Goal: Task Accomplishment & Management: Manage account settings

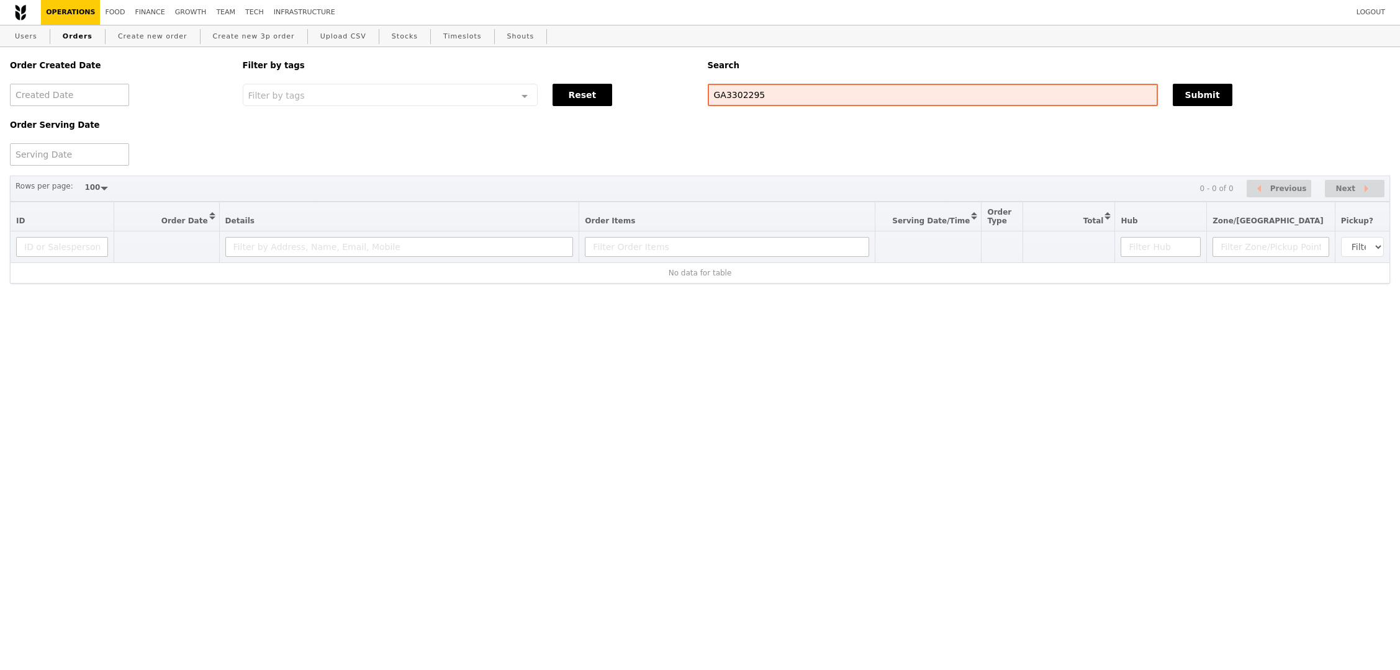
select select "100"
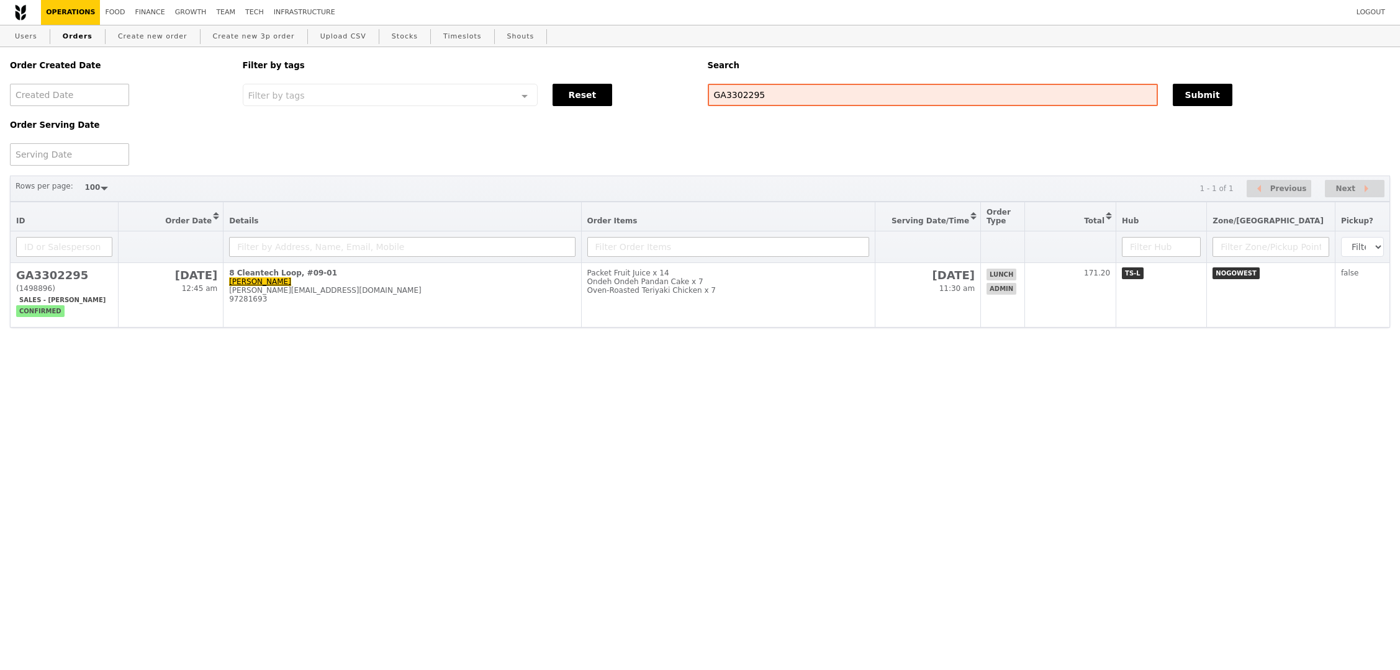
click at [997, 394] on html "Logout Operations Food Finance Growth Team Tech Infrastructure Users Orders Cre…" at bounding box center [700, 197] width 1400 height 394
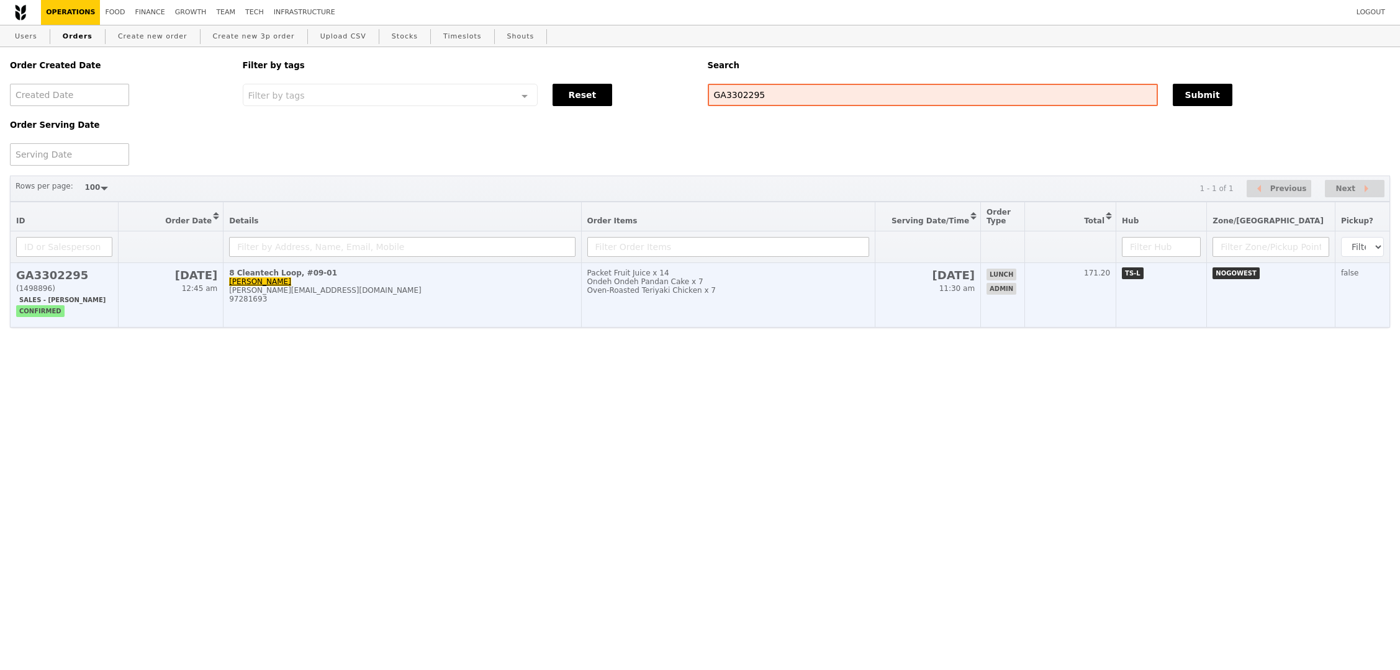
click at [974, 272] on h2 "[DATE]" at bounding box center [928, 275] width 94 height 13
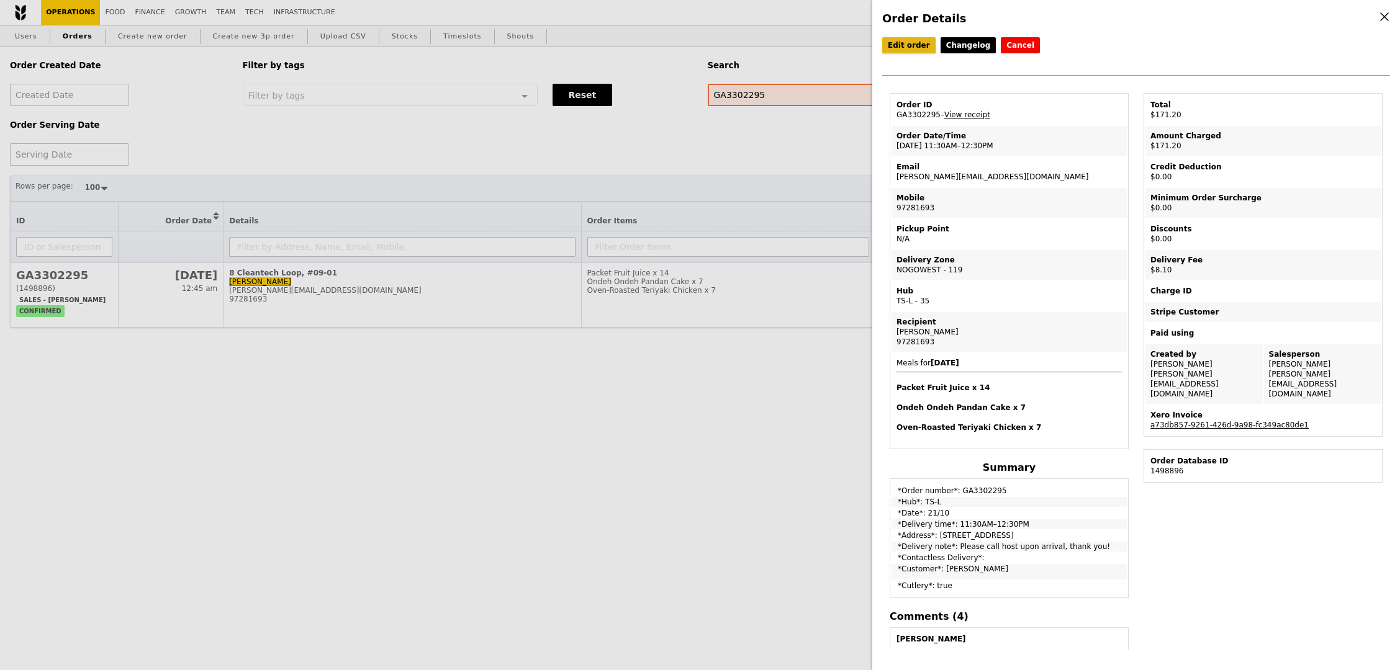
click at [924, 50] on link "Edit order" at bounding box center [908, 45] width 53 height 16
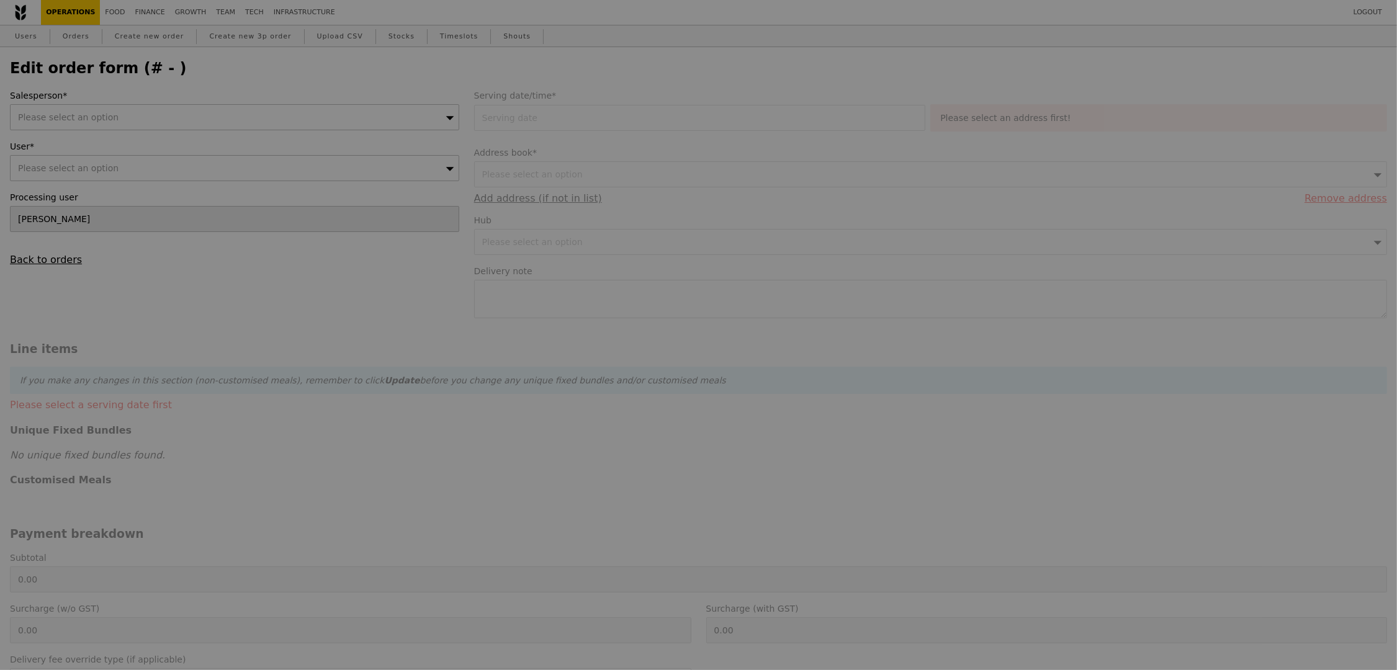
type input "[DATE]"
type textarea "Please call host upon arrival, thank you!"
type input "Loading..."
type input "163.10"
type input "7.43"
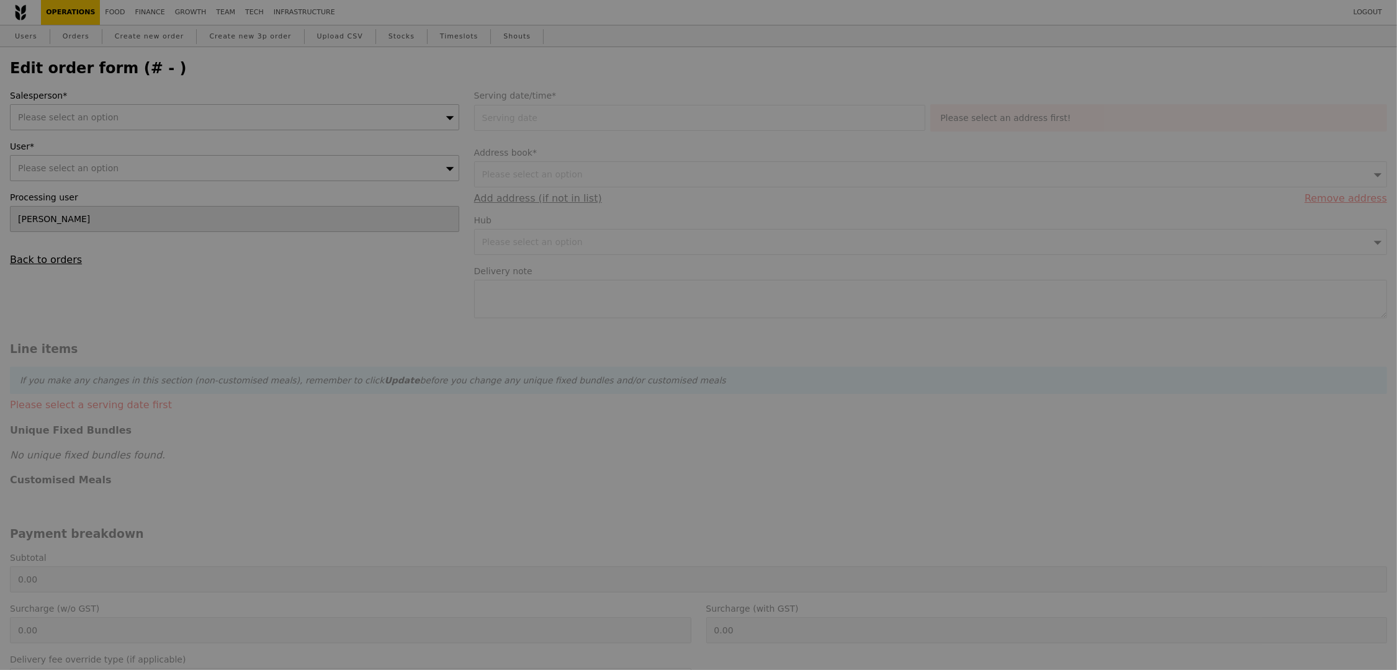
type input "8.10"
type input "171.20"
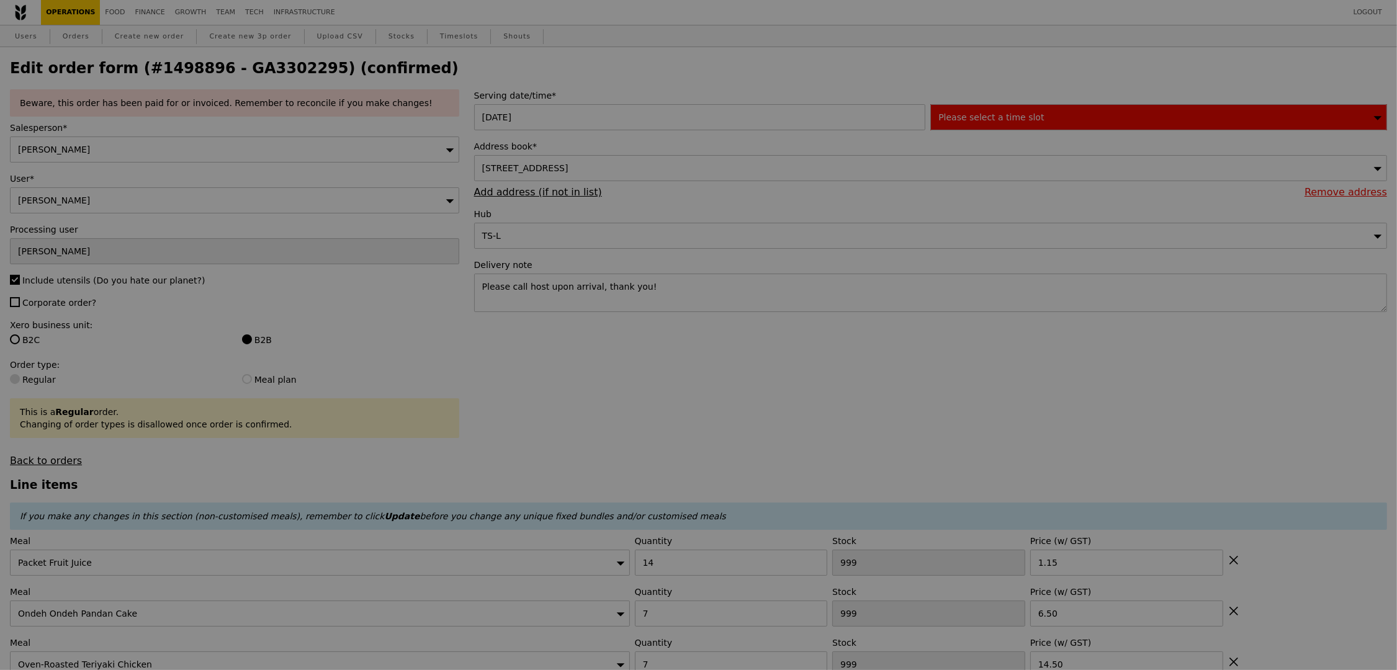
type input "493"
type input "483"
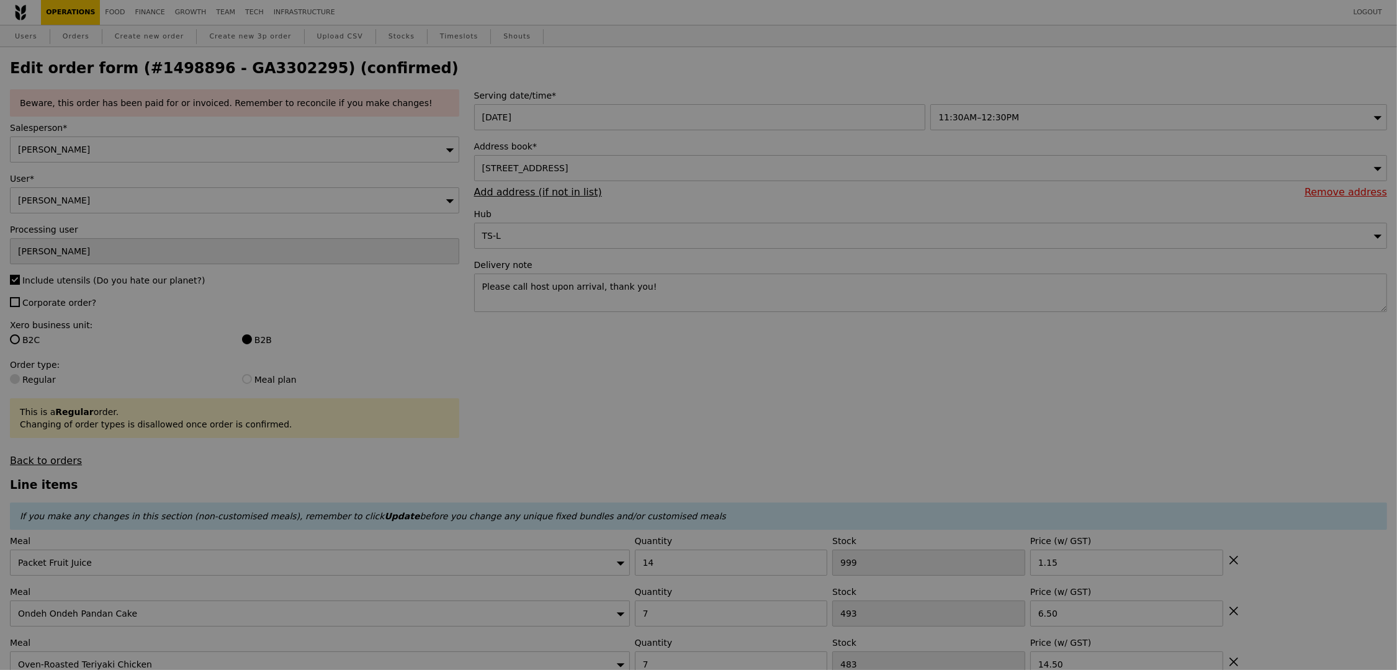
type input "Update"
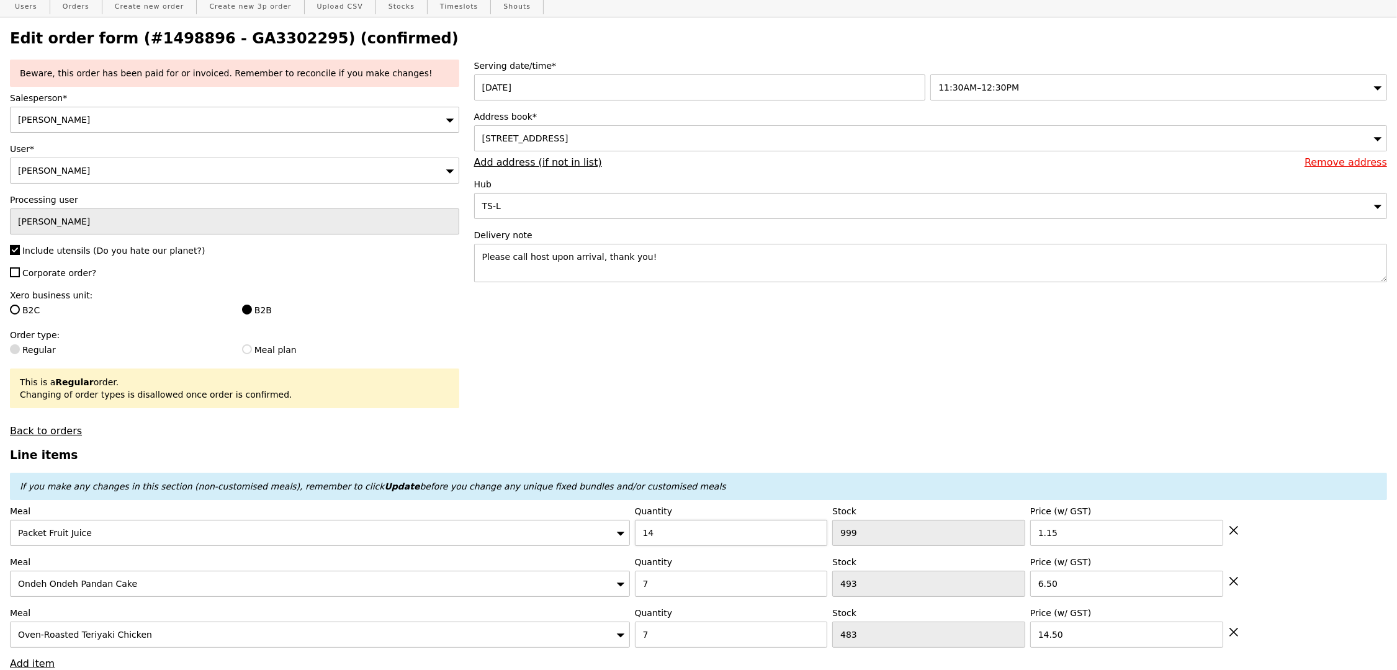
scroll to position [31, 0]
click at [700, 534] on input "14" at bounding box center [731, 532] width 193 height 26
type input "13"
click at [802, 474] on div "If you make any changes in this section (non-customised meals), remember to cli…" at bounding box center [698, 485] width 1377 height 27
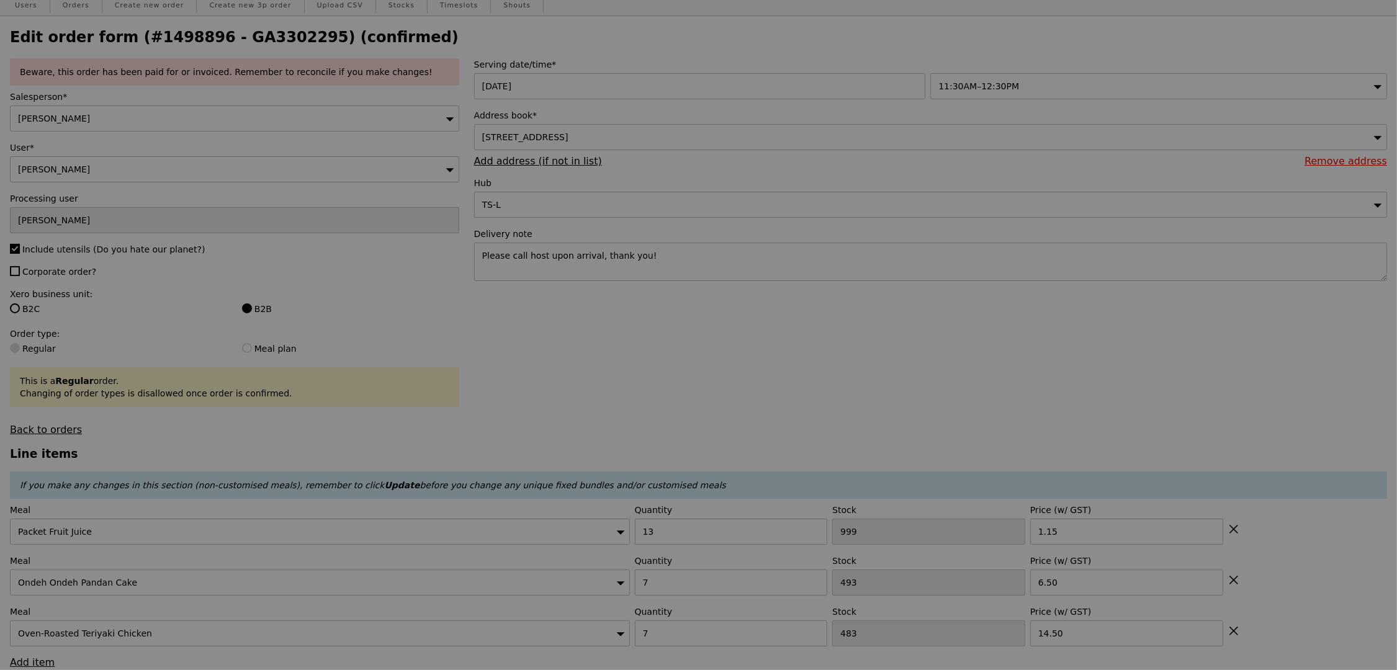
click at [699, 592] on div at bounding box center [698, 335] width 1397 height 670
type input "Update"
type input "0.00"
type input "7.57"
type input "8.25"
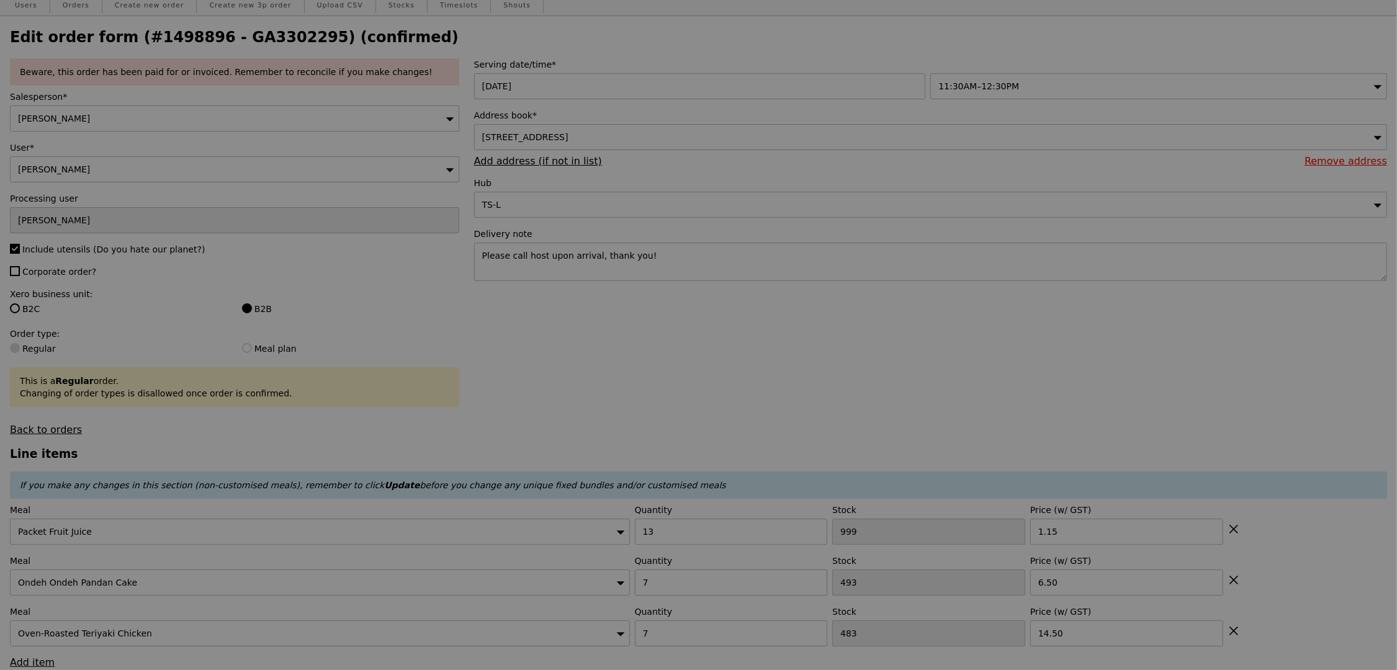
type input "8.25"
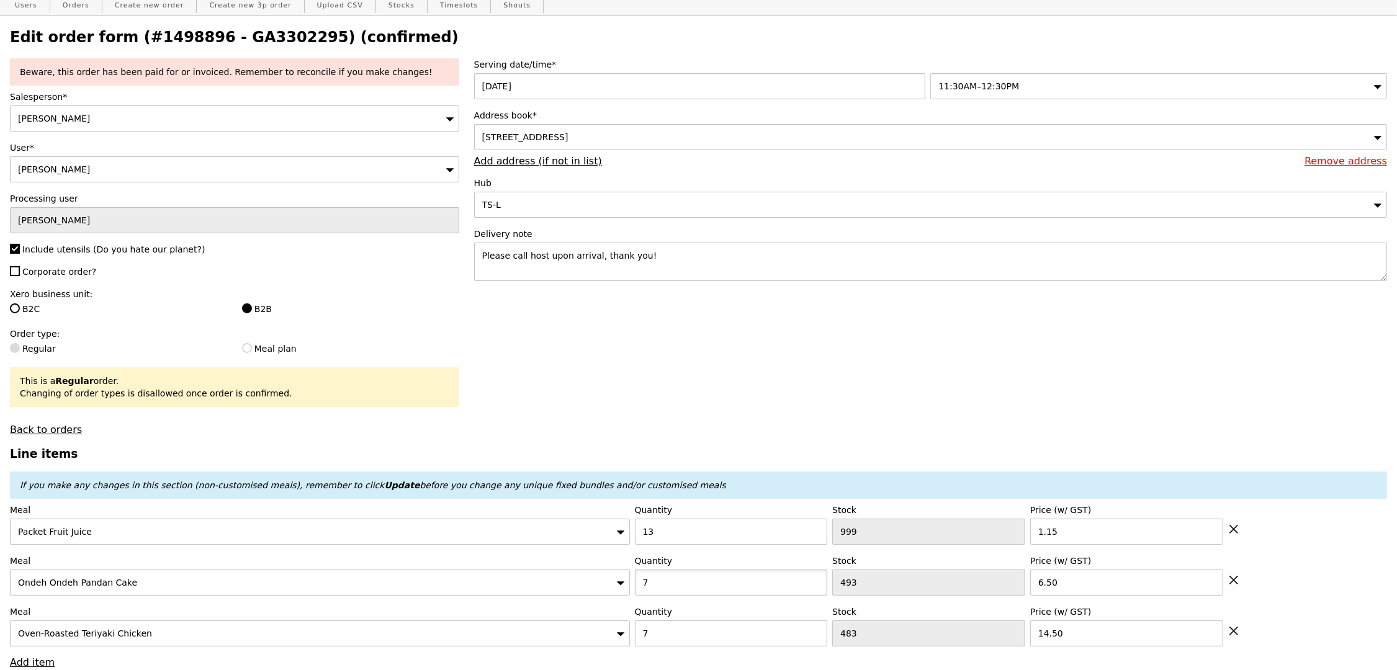
click at [699, 592] on input "7" at bounding box center [731, 583] width 193 height 26
type input "6"
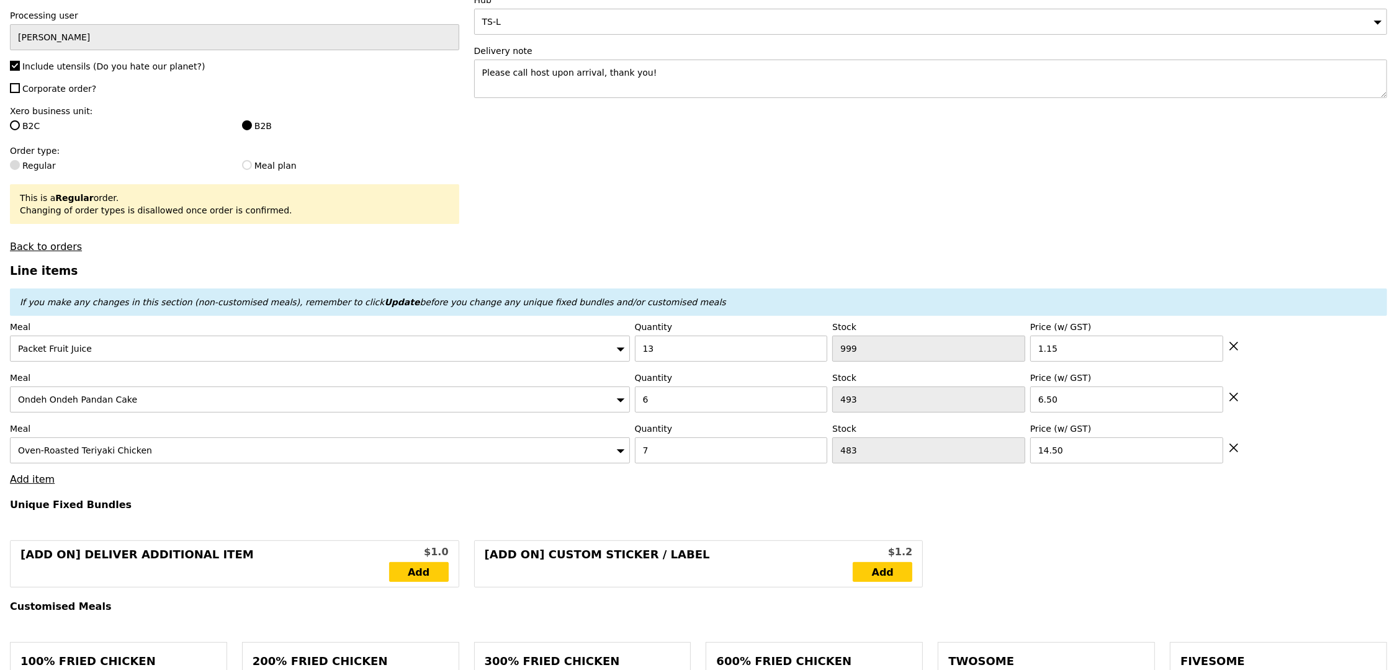
scroll to position [216, 0]
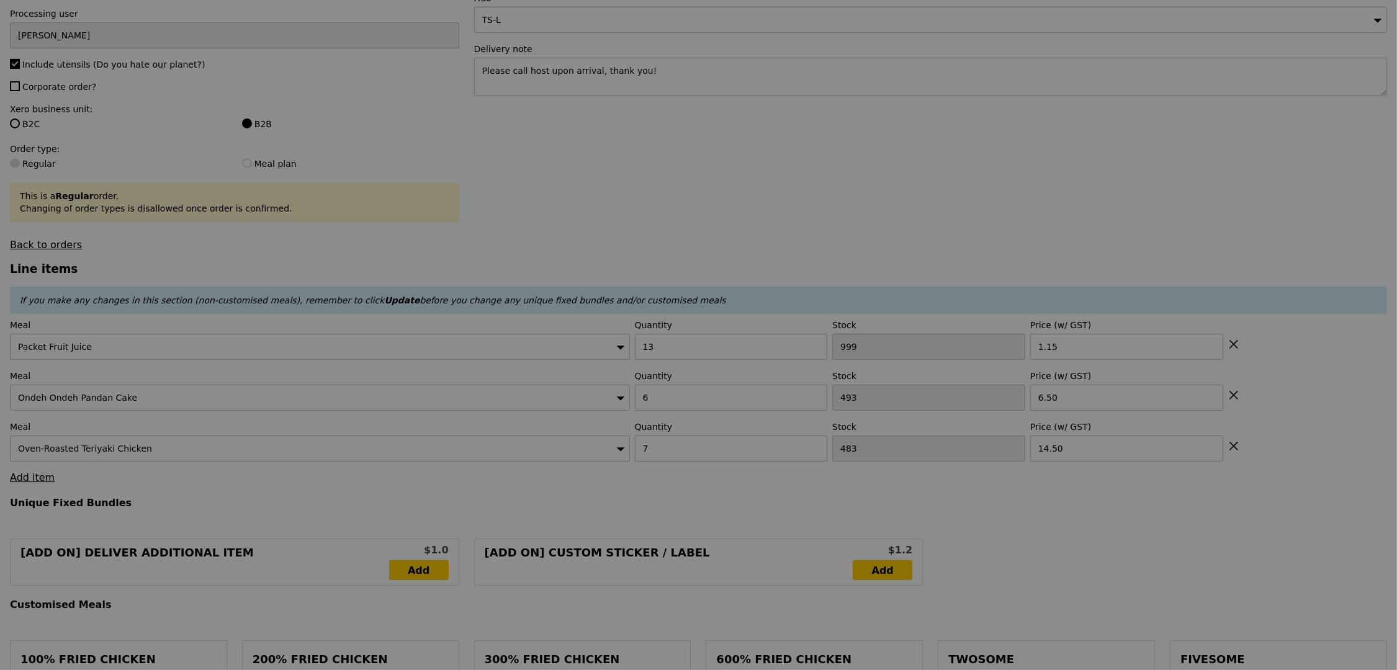
type input "Update"
type input "8.17"
type input "8.90"
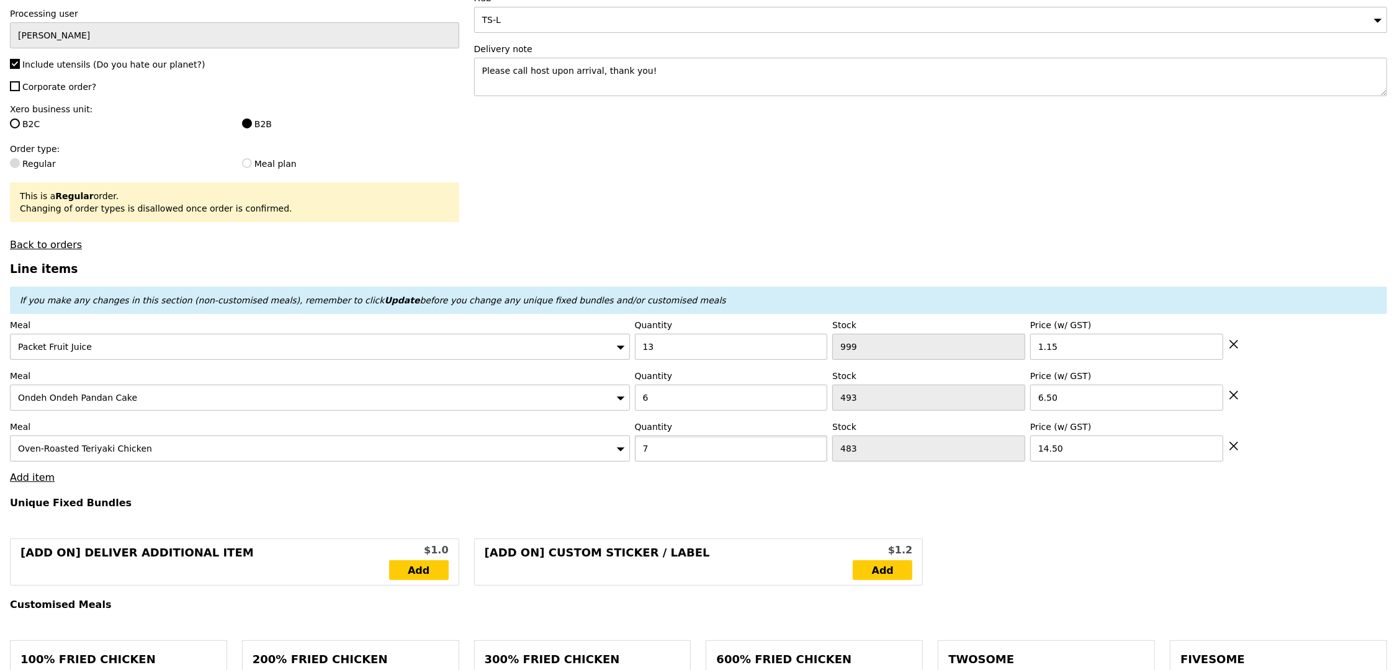
click at [703, 454] on input "7" at bounding box center [731, 449] width 193 height 26
type input "6"
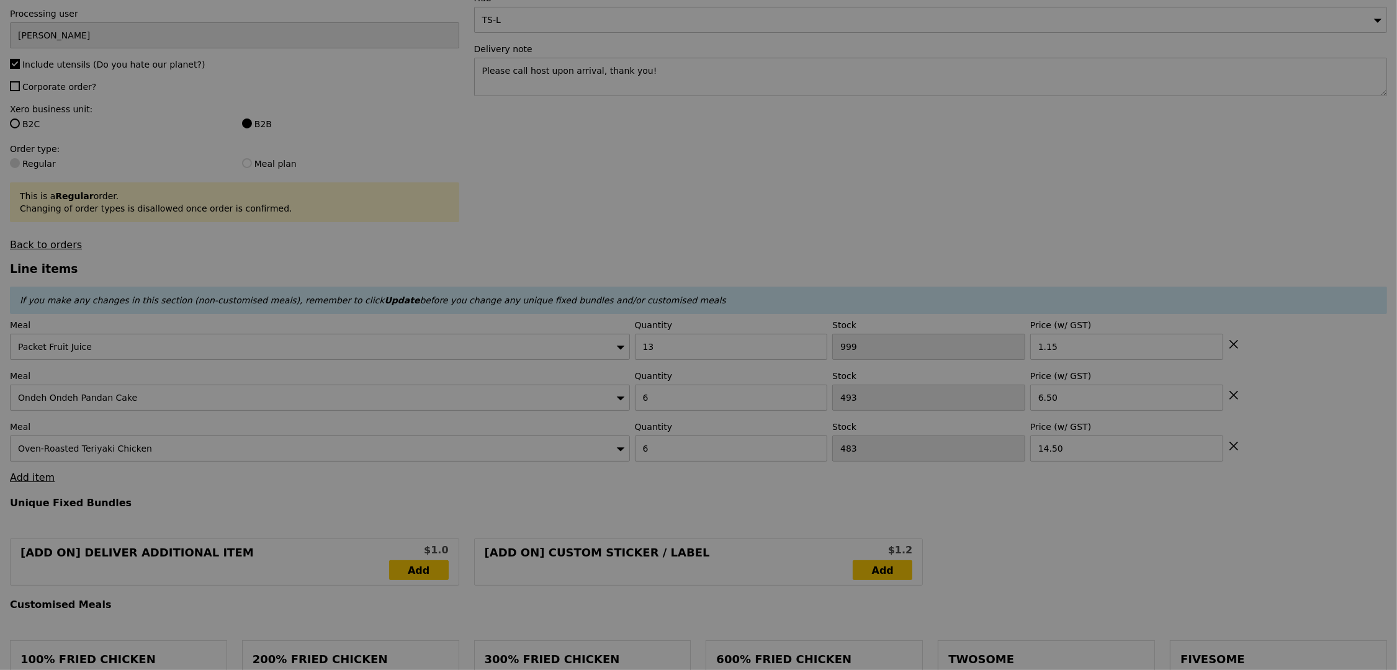
type input "Update"
type input "9.50"
type input "10.35"
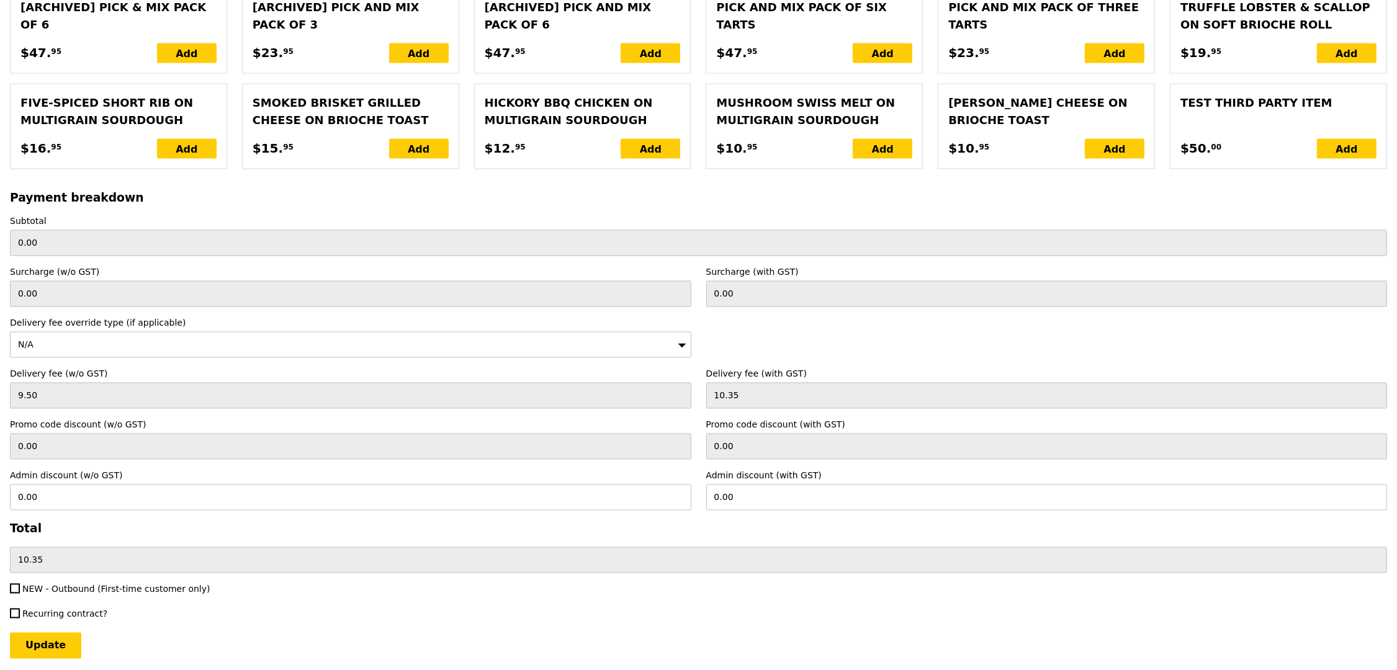
scroll to position [2648, 0]
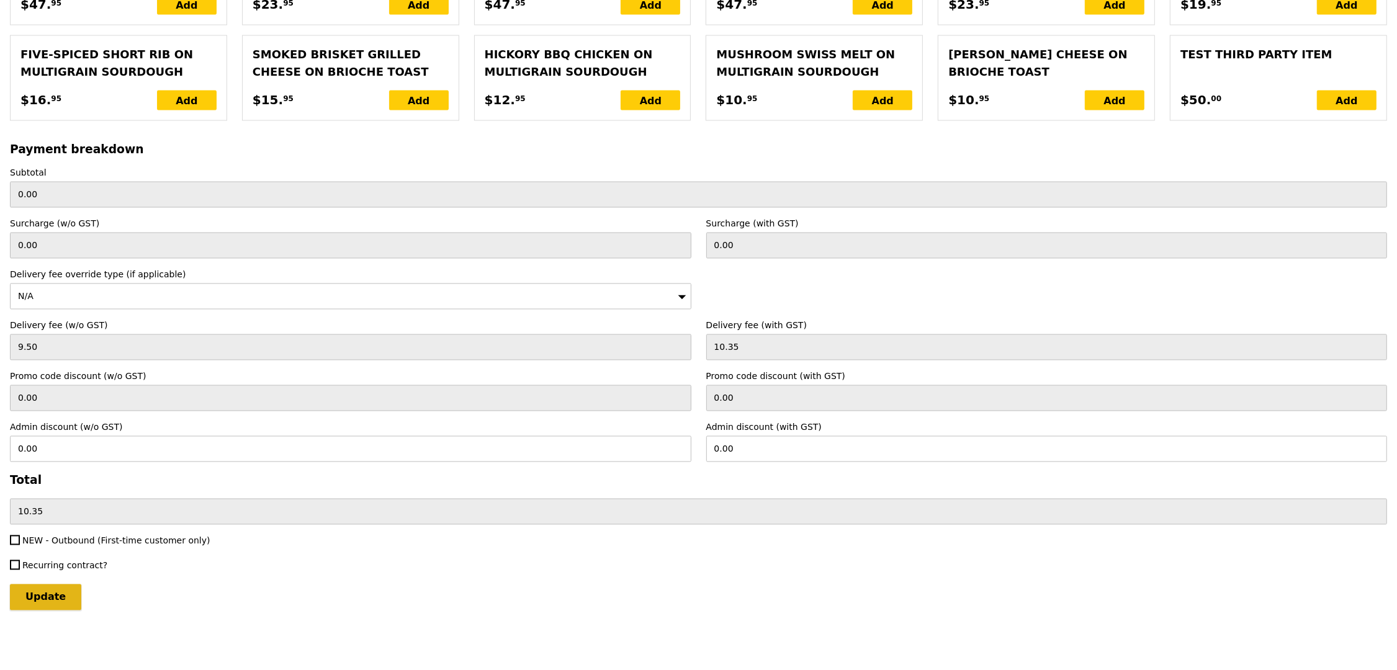
click at [56, 608] on input "Update" at bounding box center [45, 598] width 71 height 26
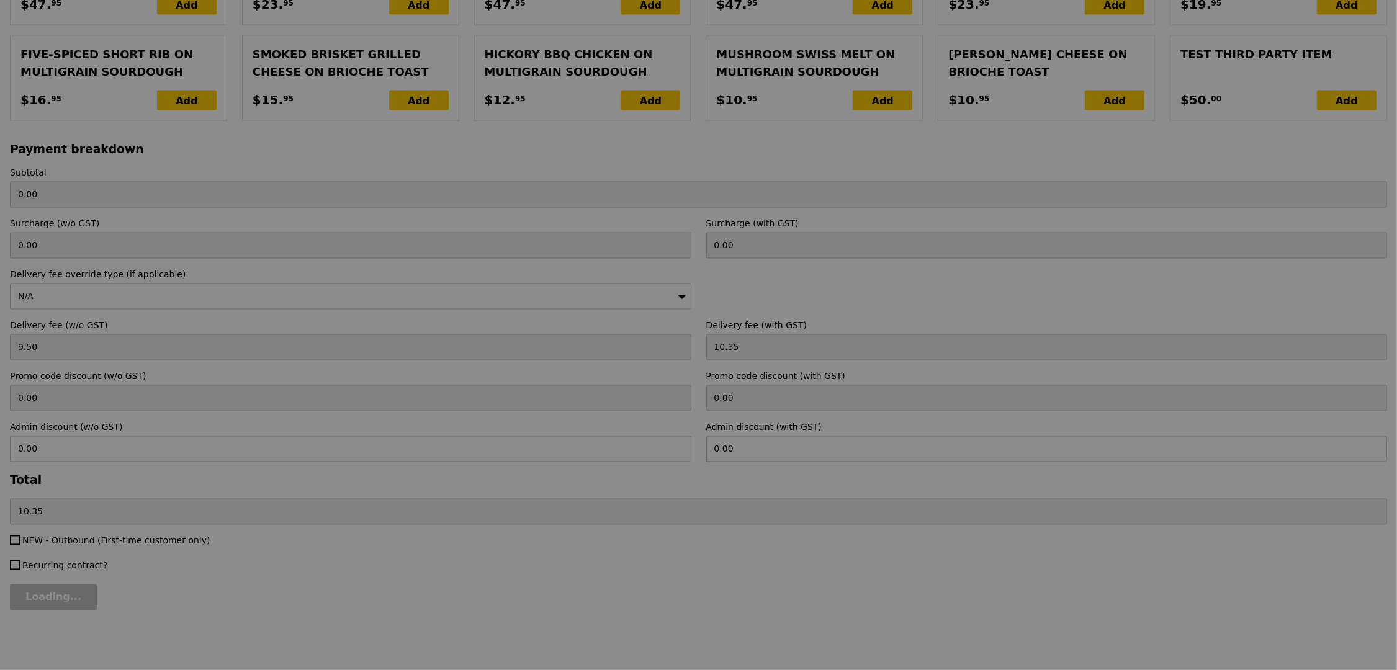
type input "Update"
type input "140.95"
type input "151.30"
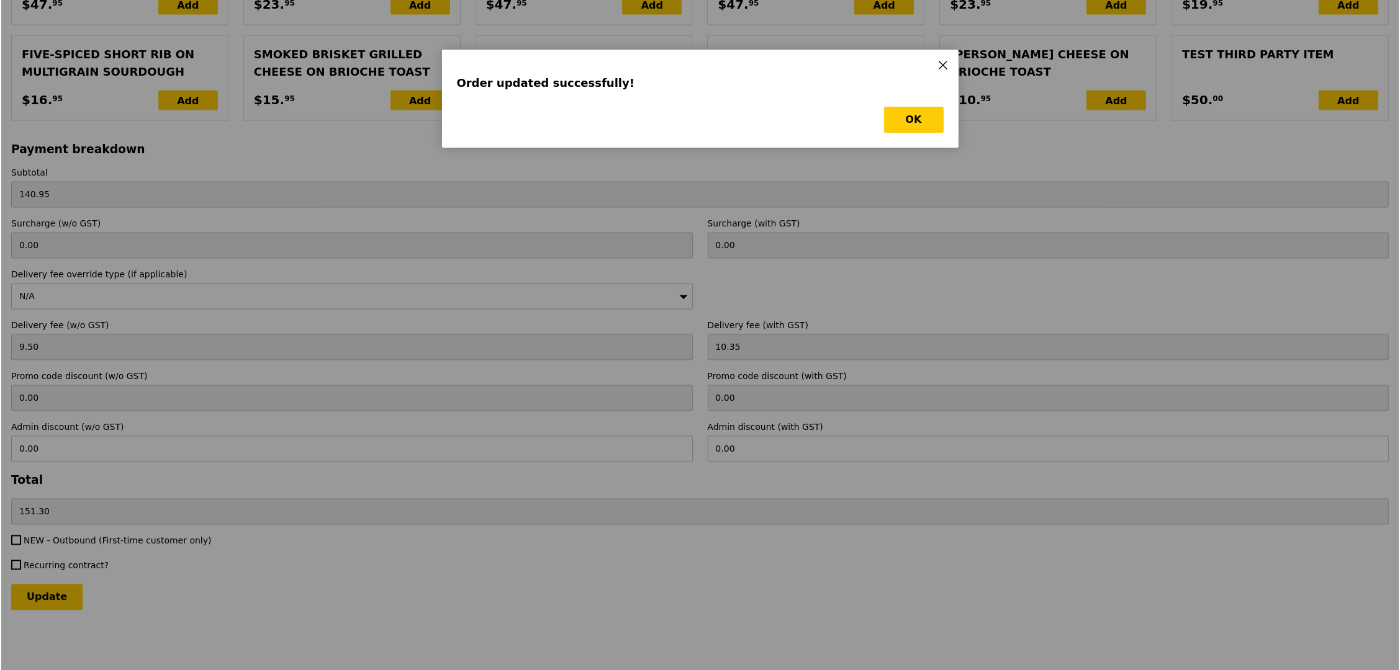
scroll to position [0, 0]
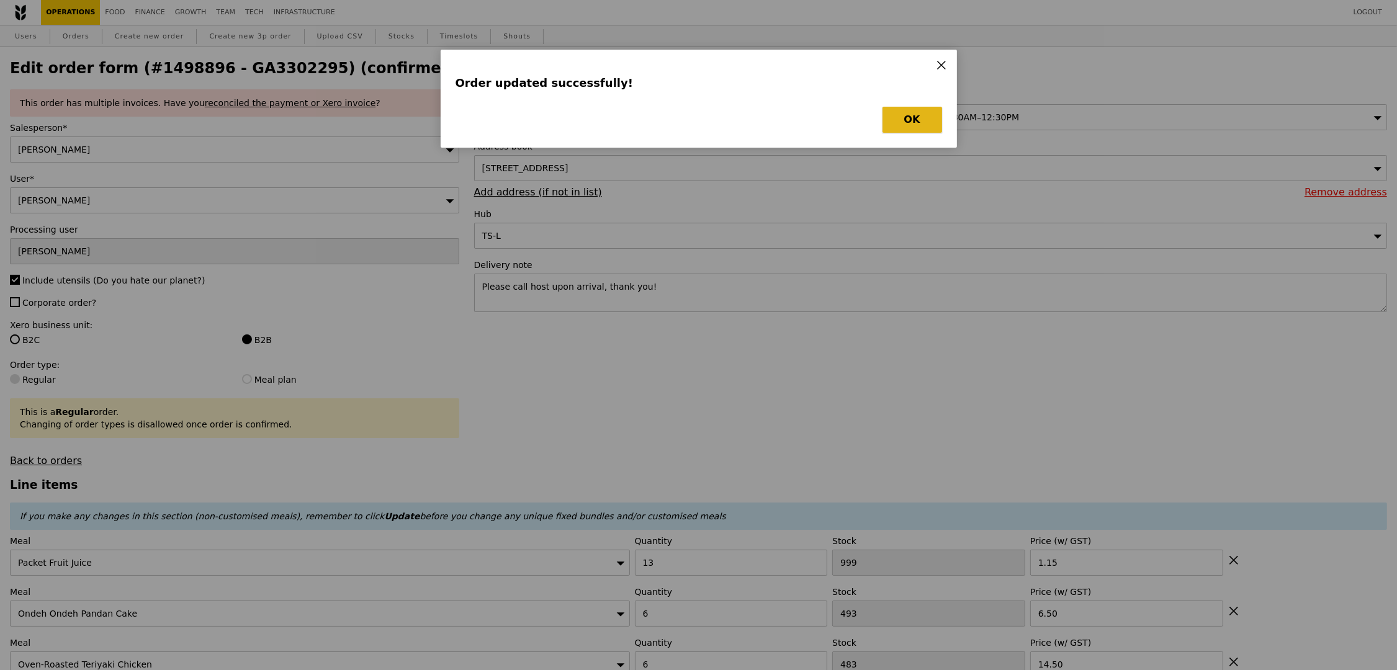
click at [924, 119] on button "OK" at bounding box center [913, 120] width 60 height 26
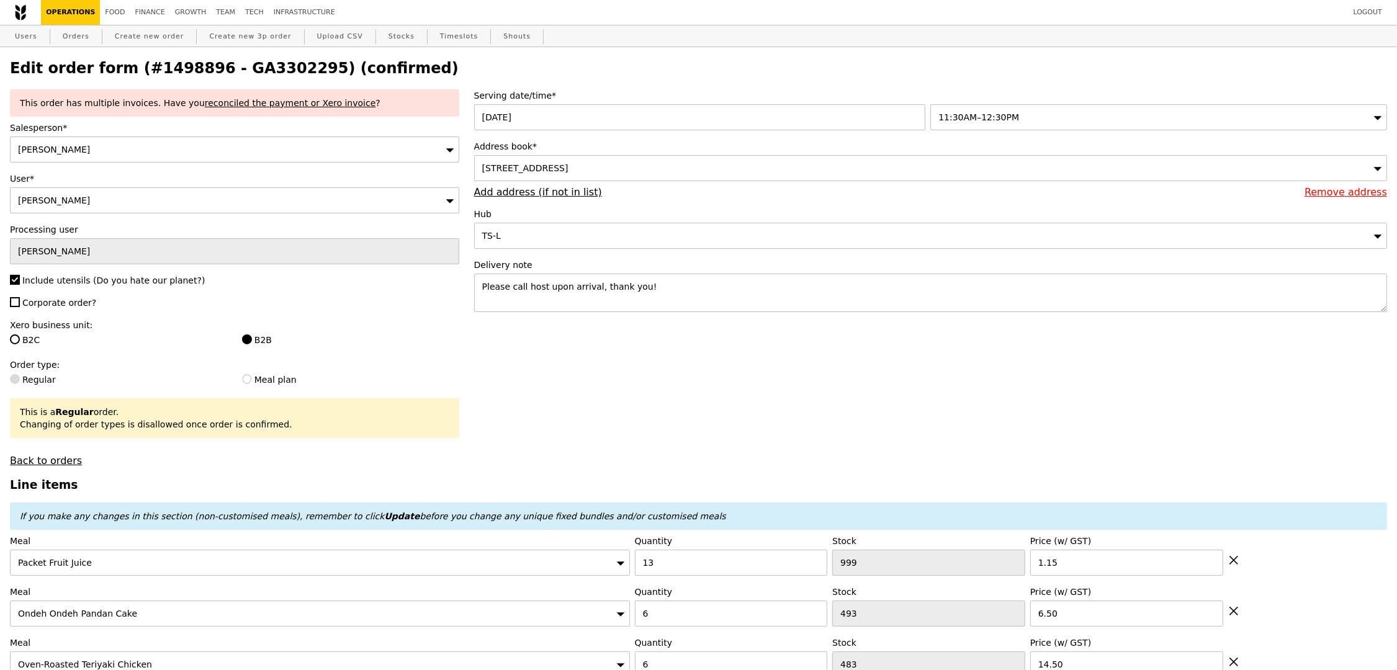
click at [264, 70] on h2 "Edit order form (#1498896 - GA3302295) (confirmed)" at bounding box center [698, 68] width 1377 height 17
copy h2 "GA3302295"
click at [72, 34] on link "Orders" at bounding box center [76, 36] width 37 height 22
select select "100"
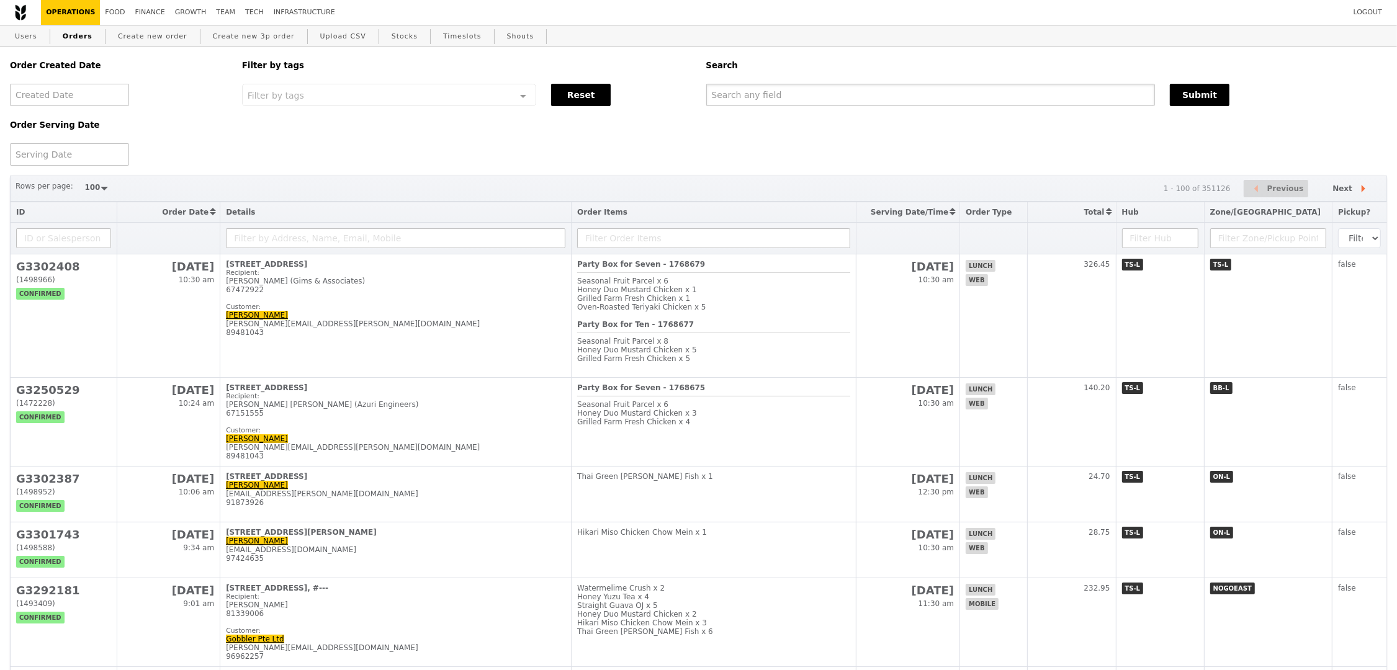
click at [913, 88] on input "text" at bounding box center [930, 95] width 449 height 22
paste input "GA3302295"
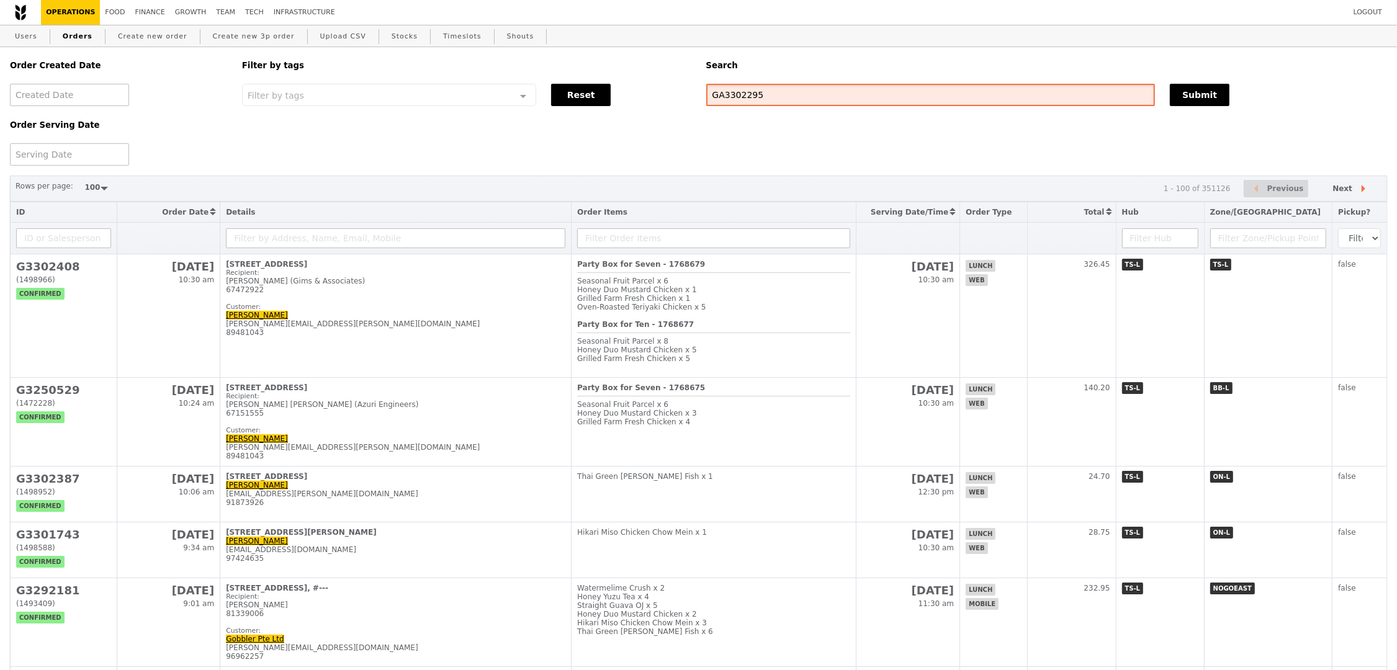
type input "GA3302295"
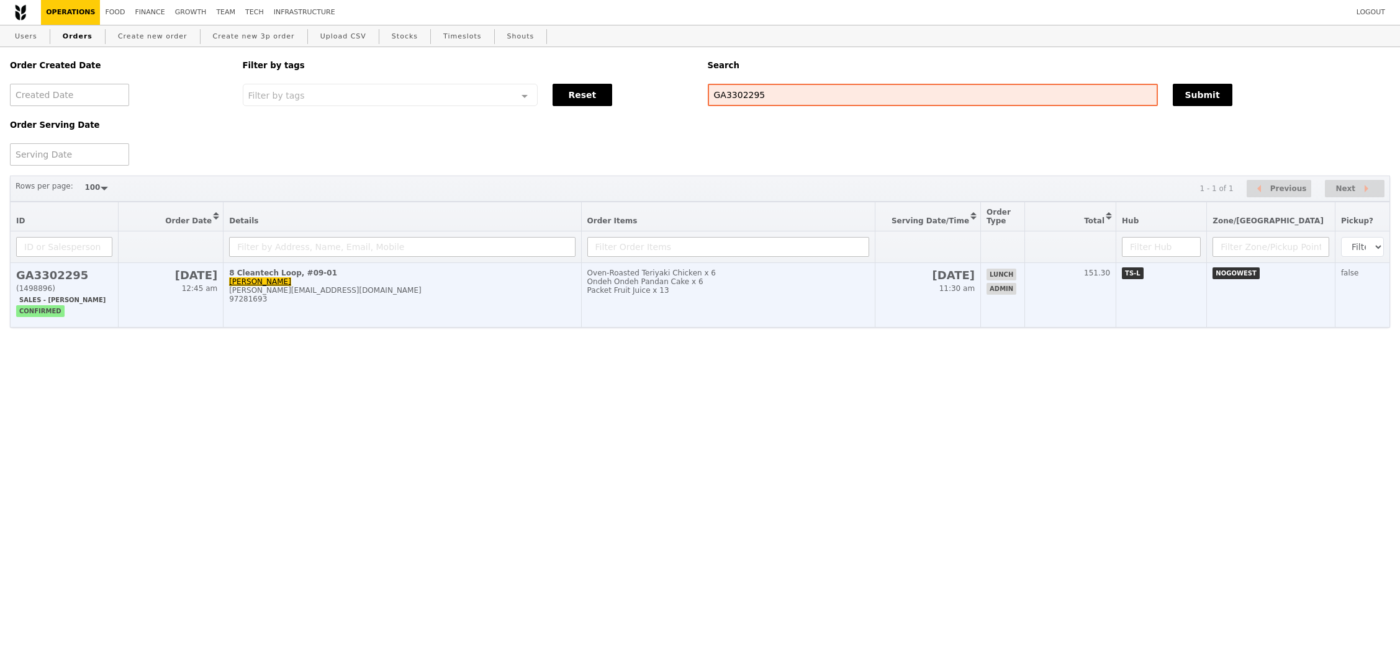
click at [945, 297] on td "21 Oct 11:30 am" at bounding box center [928, 295] width 106 height 65
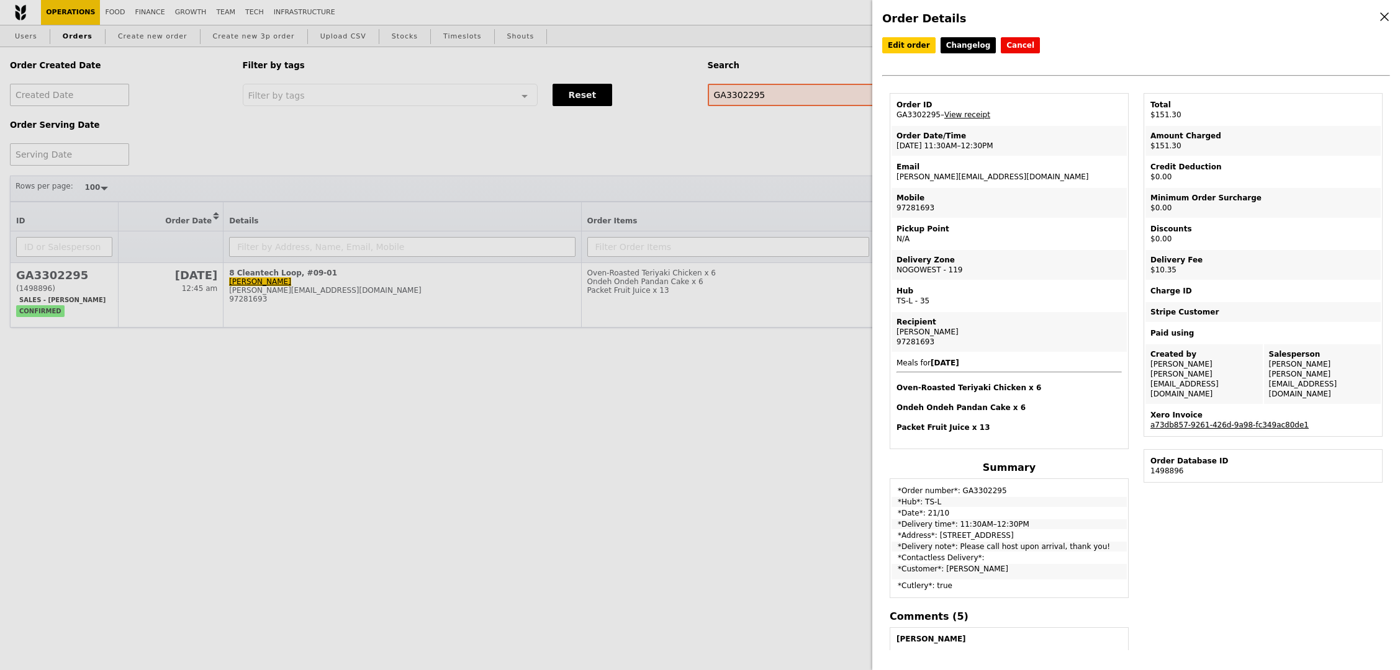
click at [1263, 421] on link "a73db857-9261-426d-9a98-fc349ac80de1" at bounding box center [1229, 425] width 158 height 9
click at [964, 119] on td "Order ID GA3302295 – View receipt" at bounding box center [1008, 110] width 235 height 30
click at [965, 119] on link "View receipt" at bounding box center [967, 114] width 46 height 9
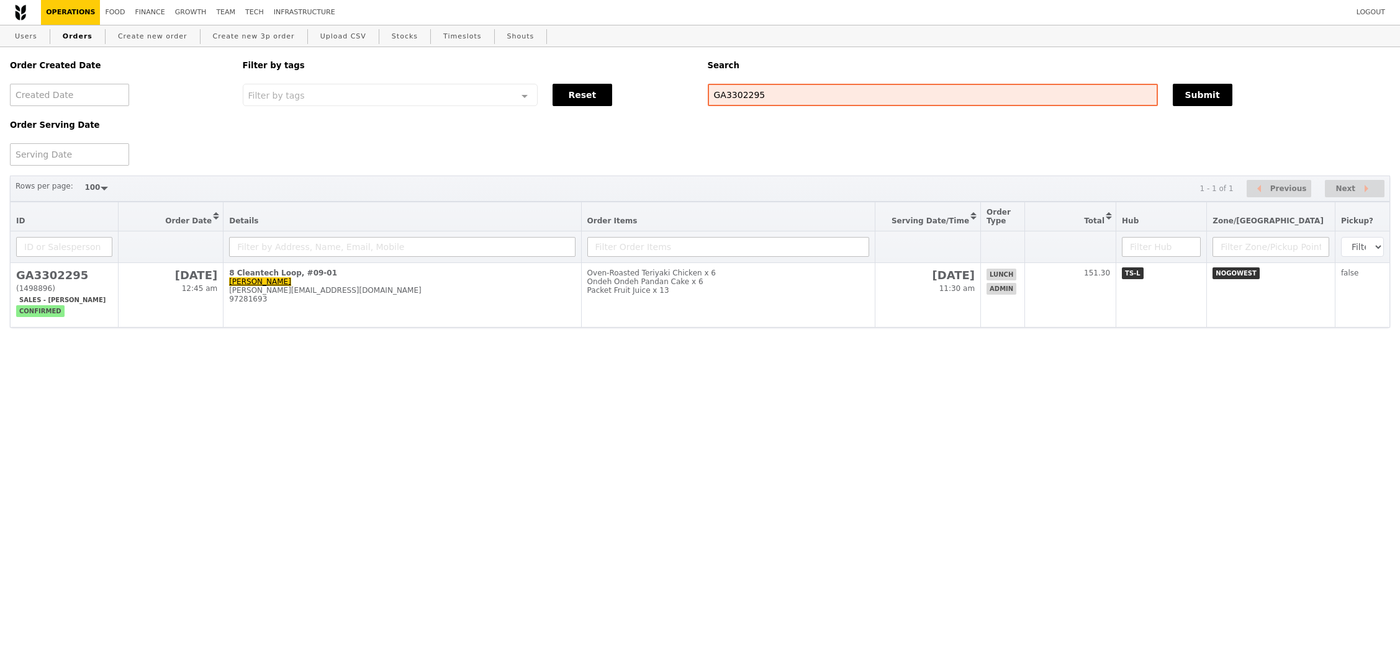
select select "100"
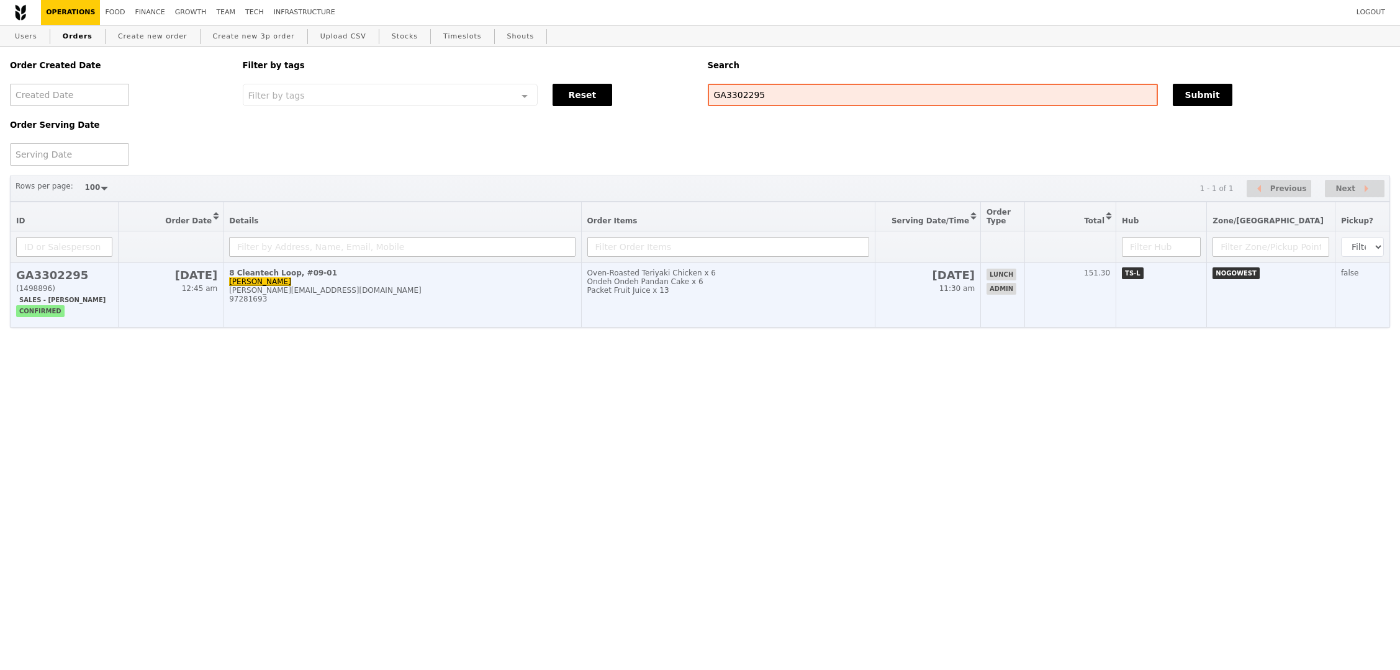
click at [768, 282] on div "Ondeh Ondeh Pandan Cake x 6" at bounding box center [728, 281] width 282 height 9
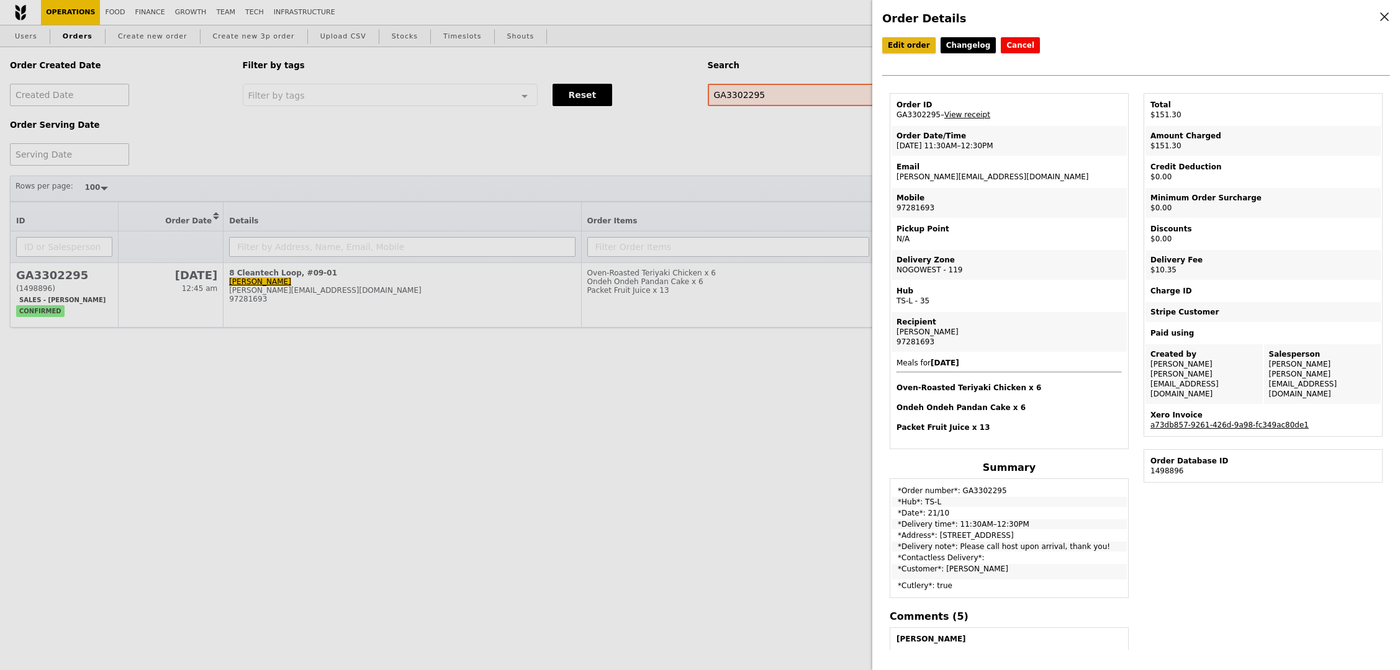
click at [914, 50] on link "Edit order" at bounding box center [908, 45] width 53 height 16
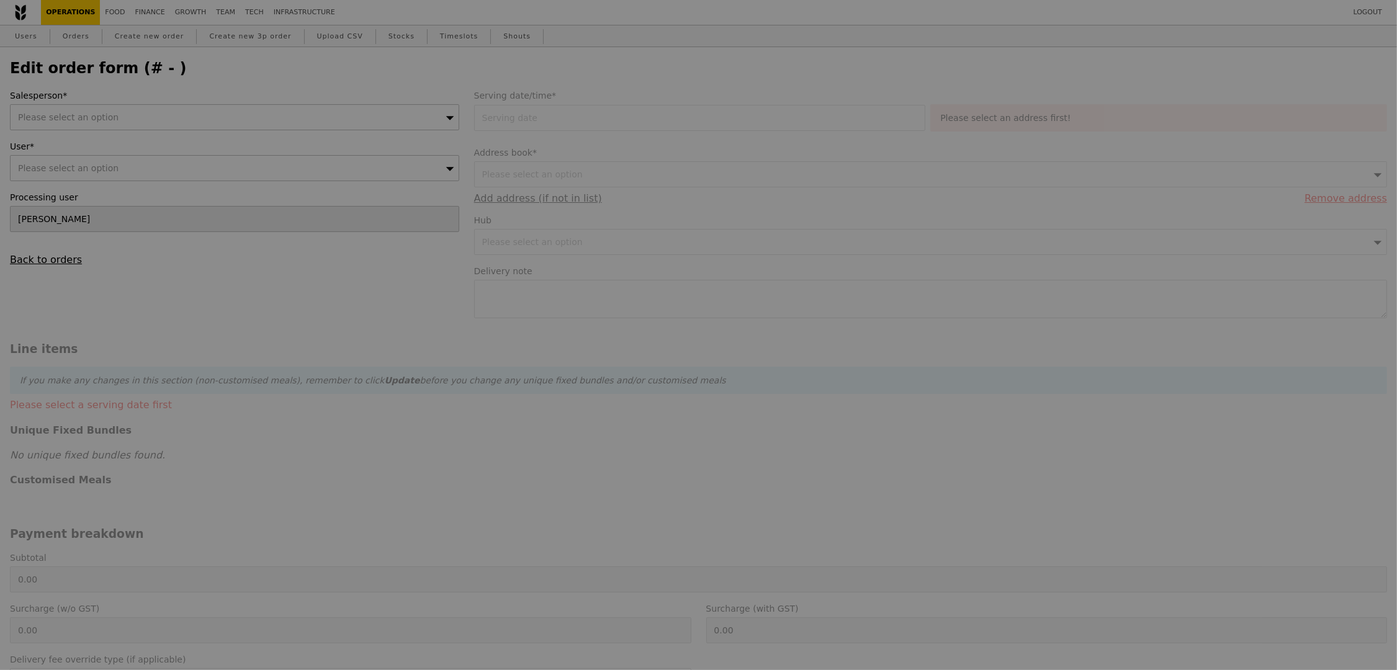
type input "[DATE]"
type textarea "Please call host upon arrival, thank you!"
type input "140.95"
type input "9.50"
type input "10.35"
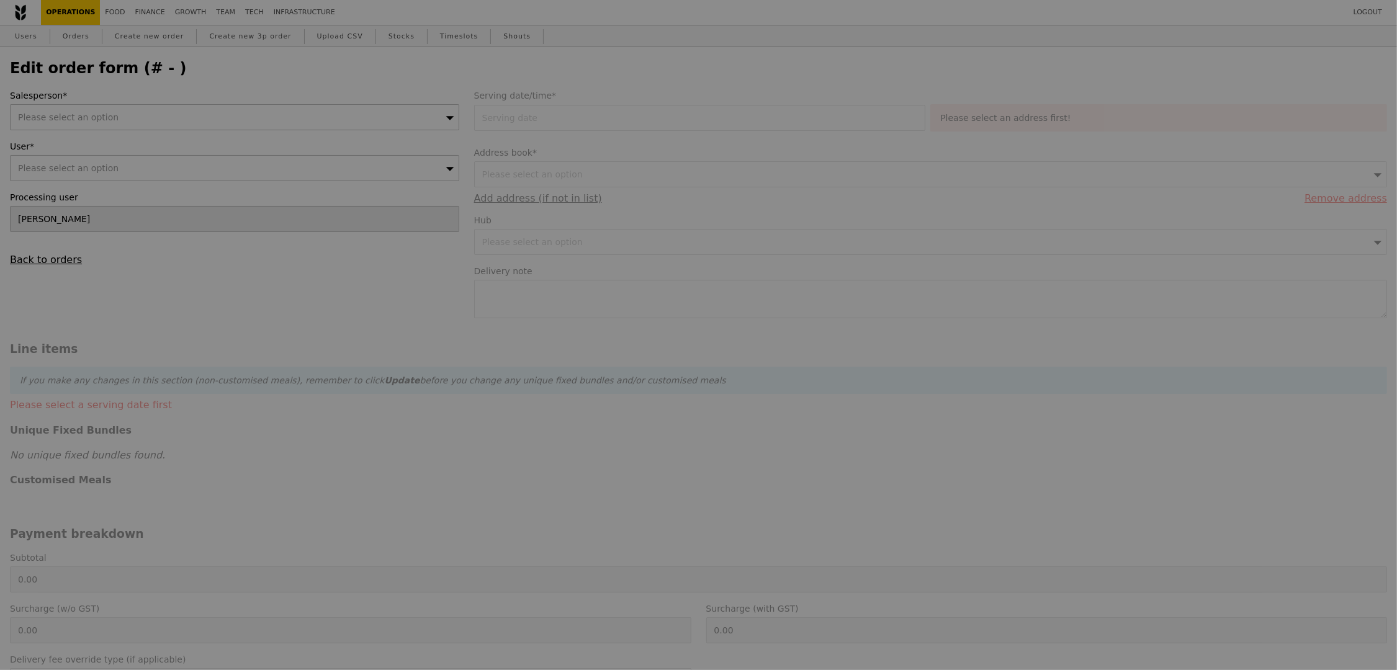
type input "151.30"
type input "Loading..."
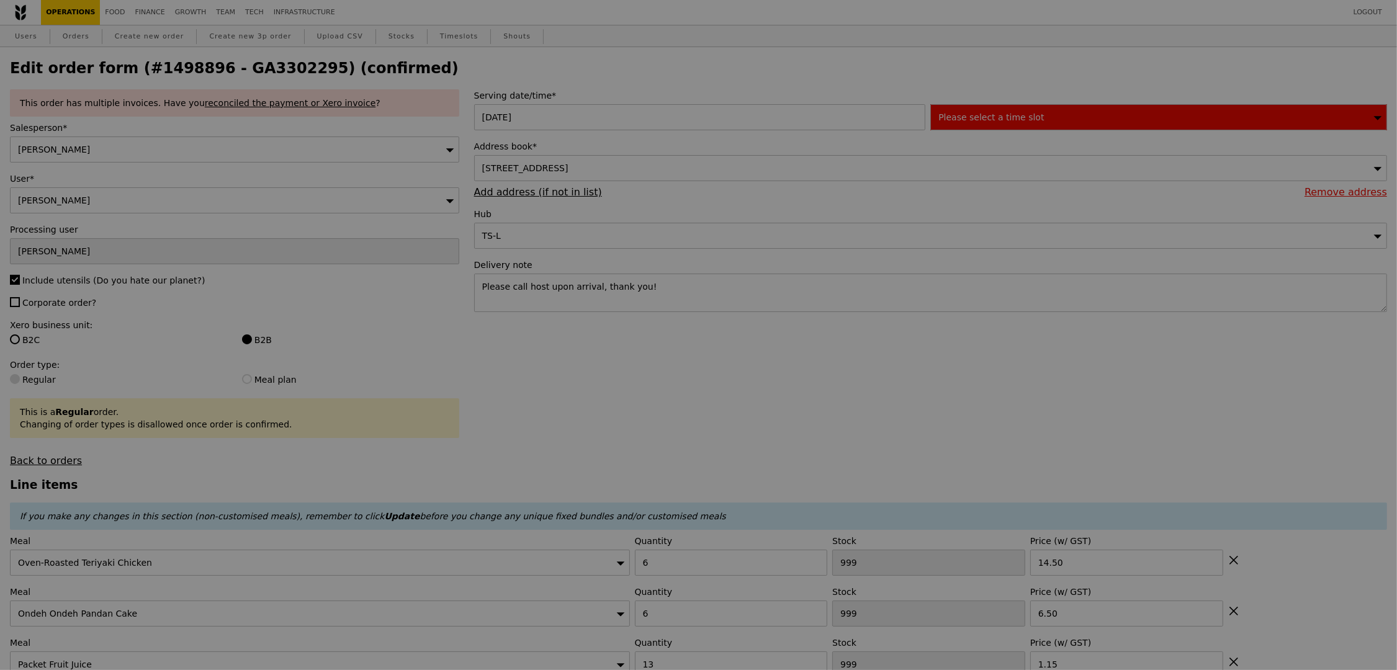
type input "484"
type input "494"
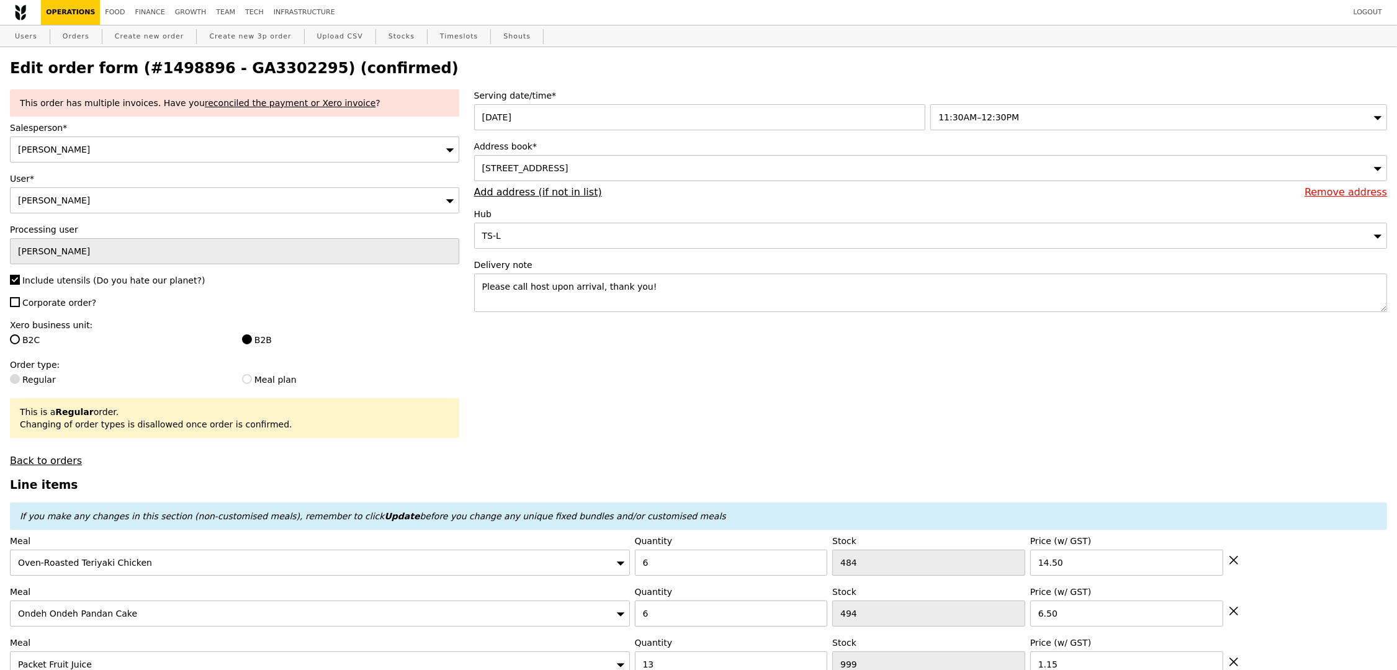
type input "Update"
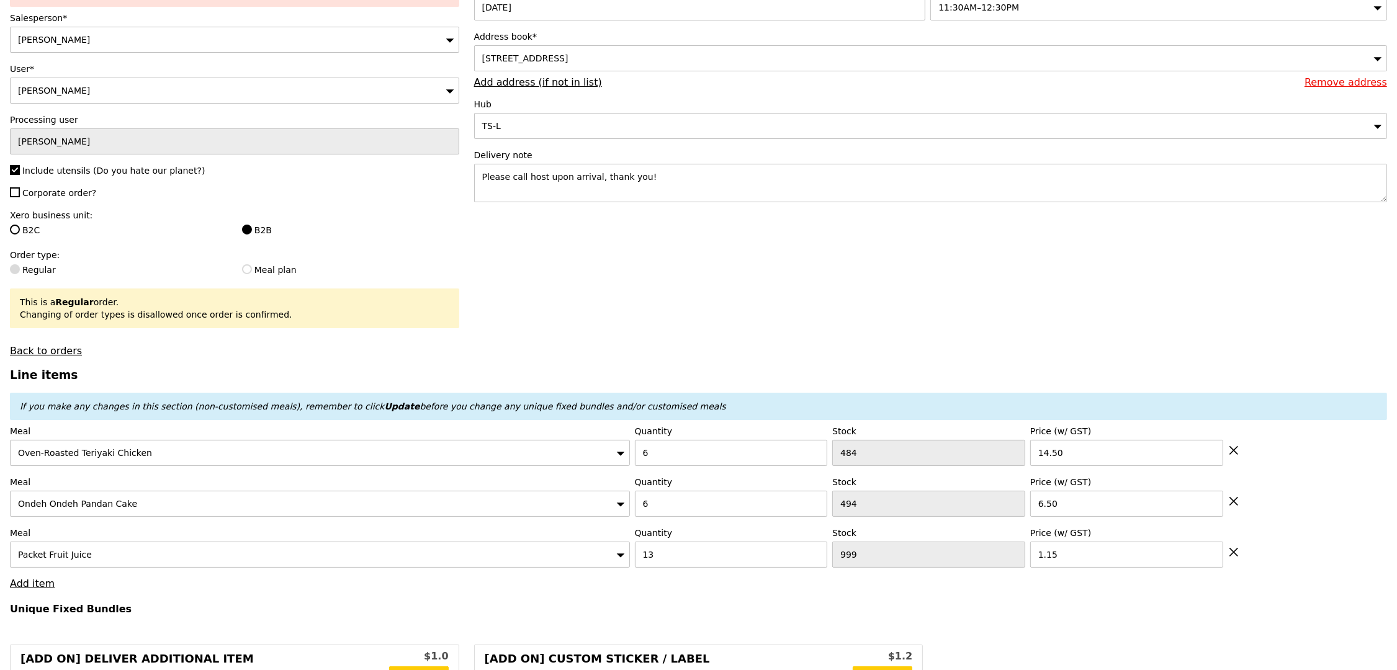
scroll to position [145, 0]
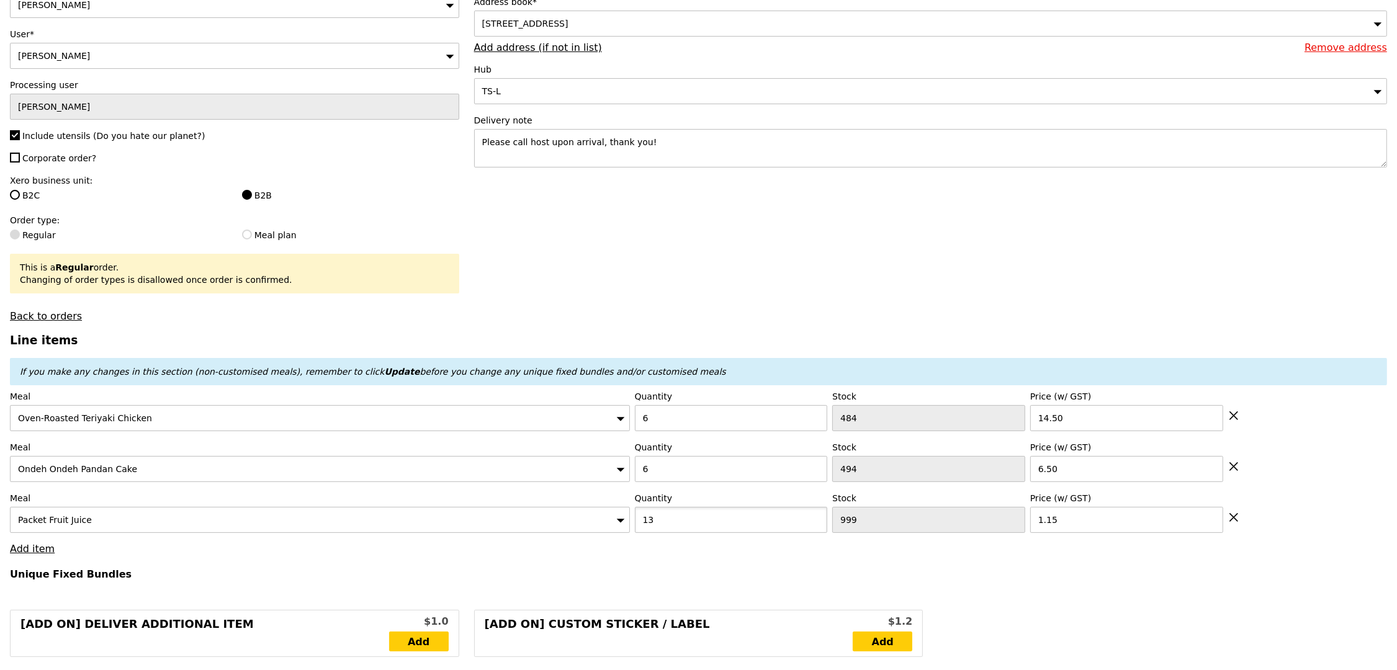
click at [695, 529] on input "13" at bounding box center [731, 520] width 193 height 26
type input "12"
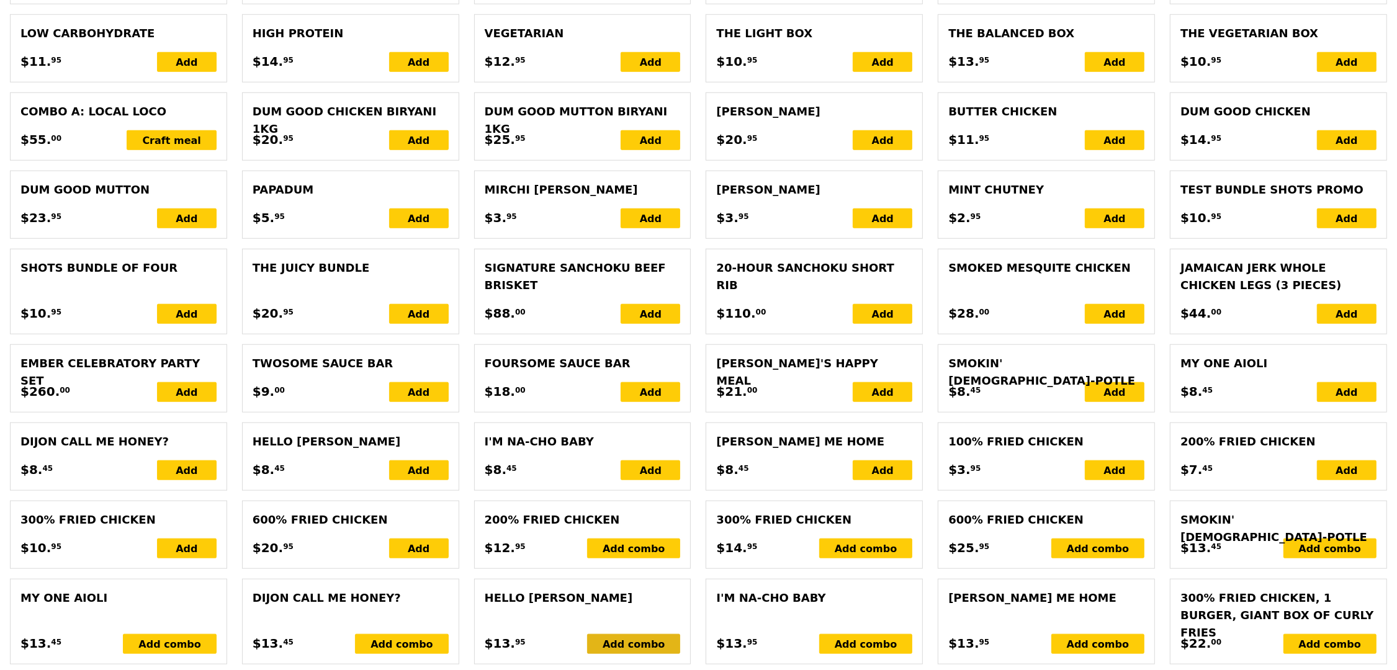
type input "Loading..."
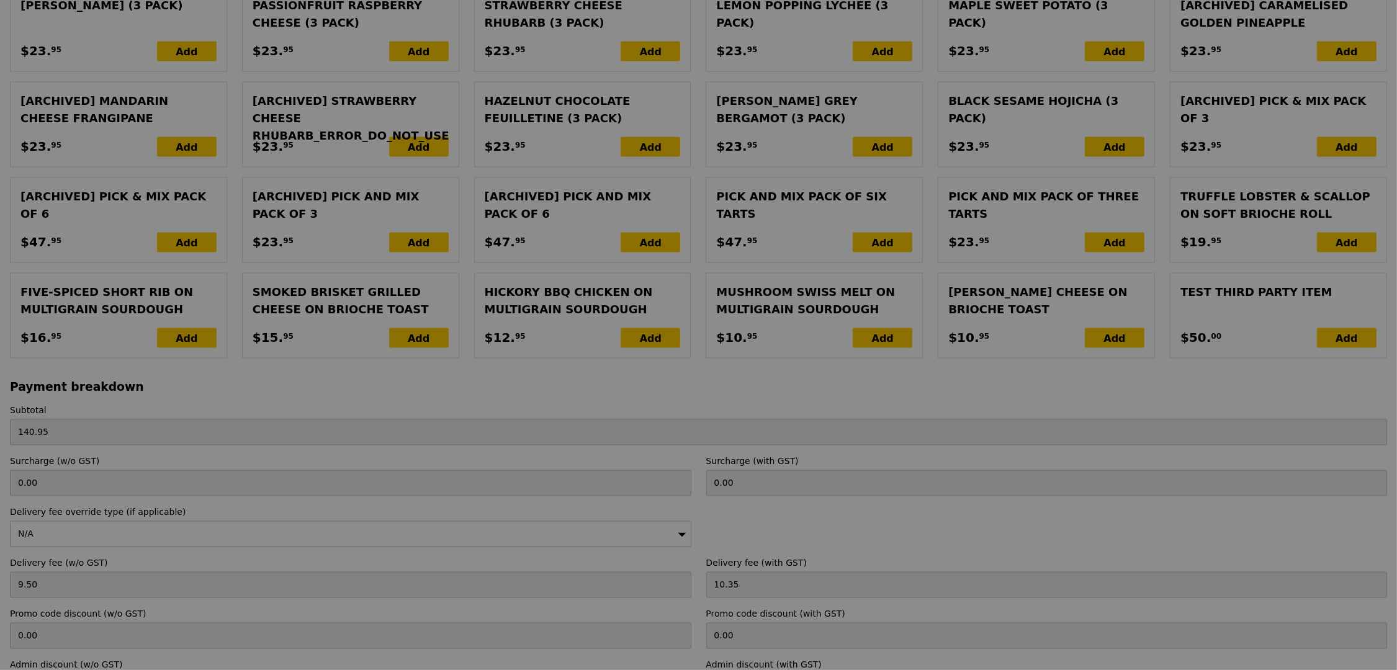
scroll to position [2648, 0]
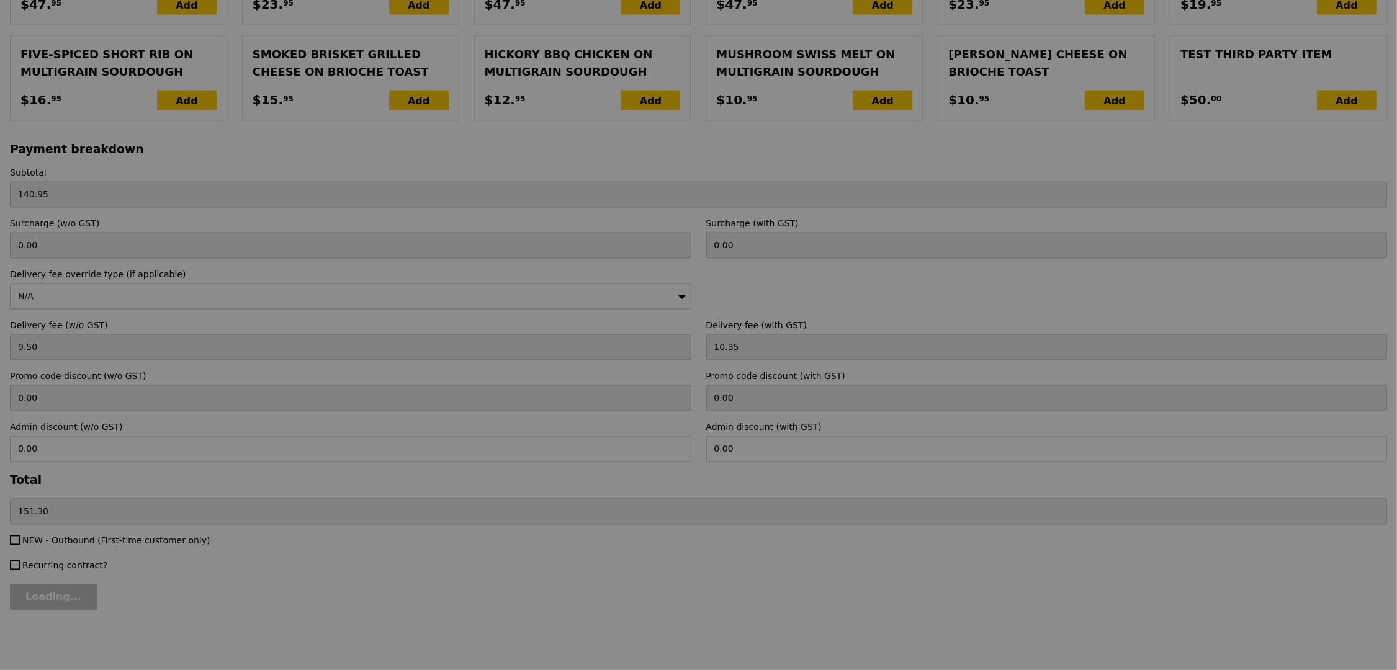
type input "0.00"
type input "9.59"
type input "10.45"
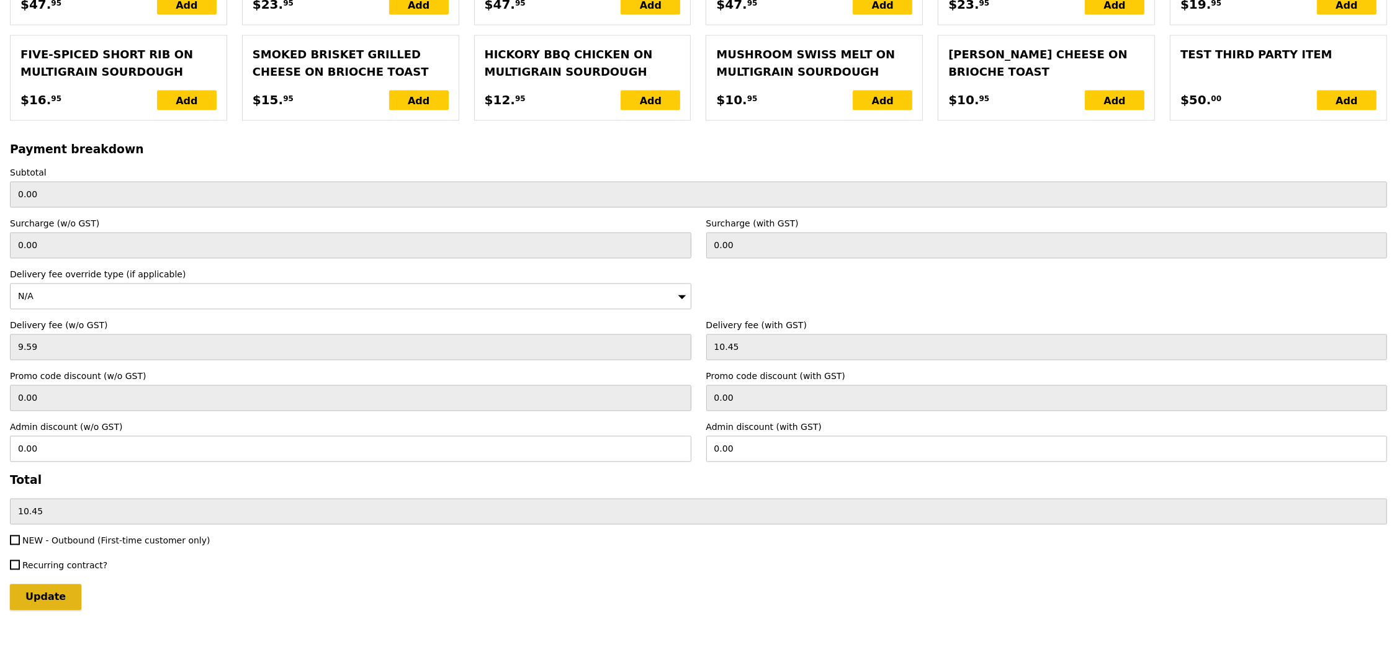
click at [61, 606] on input "Update" at bounding box center [45, 598] width 71 height 26
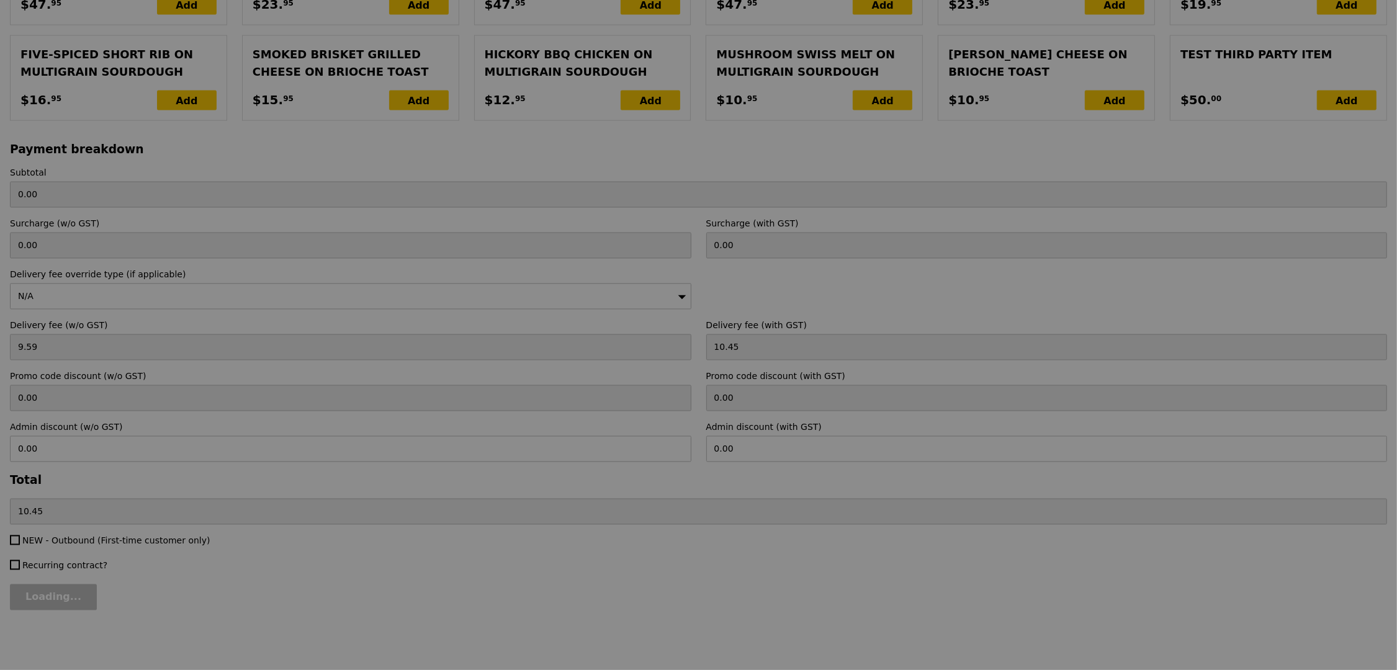
type input "Loading..."
type input "139.80"
type input "150.25"
type input "Update"
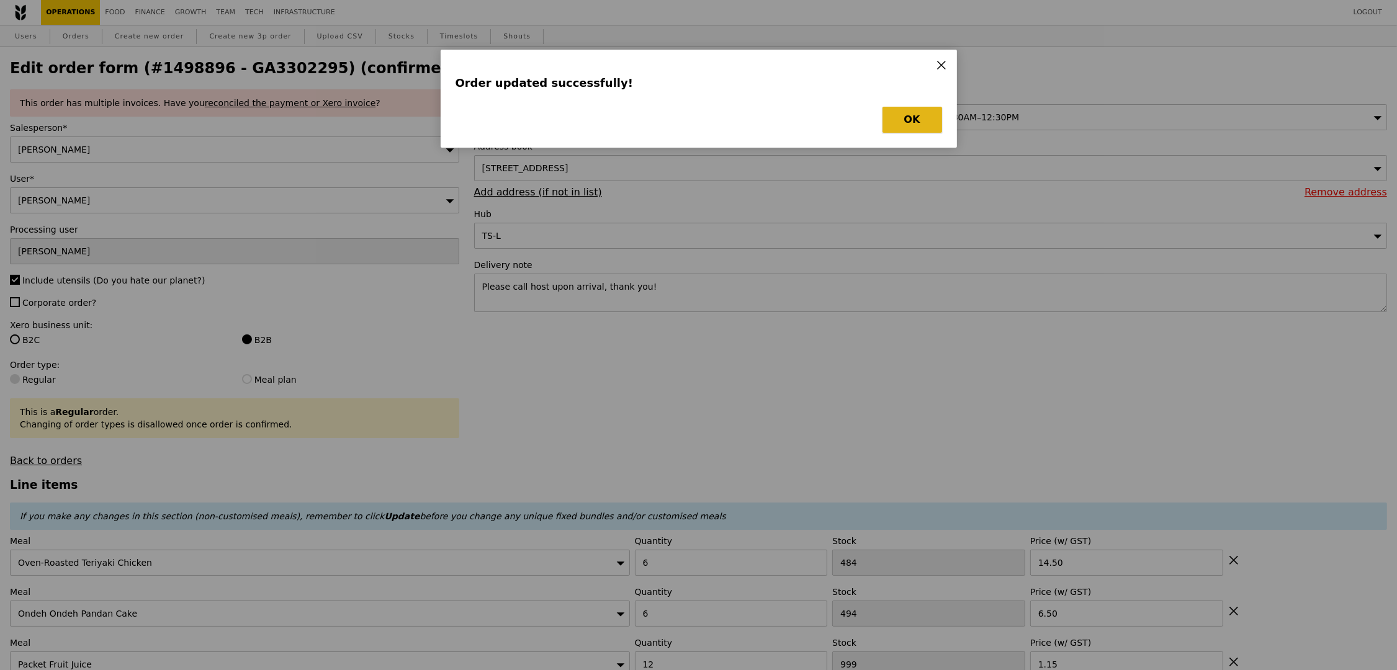
click at [935, 122] on button "OK" at bounding box center [913, 120] width 60 height 26
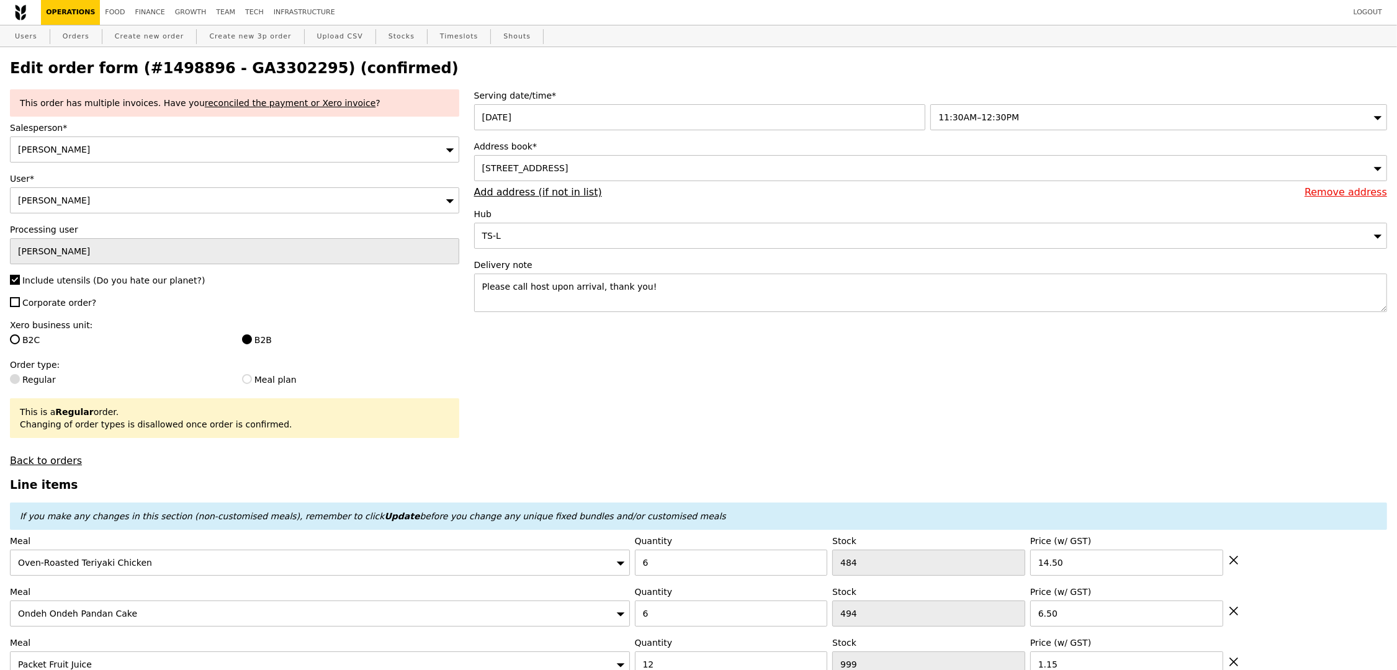
click at [253, 75] on h2 "Edit order form (#1498896 - GA3302295) (confirmed)" at bounding box center [698, 68] width 1377 height 17
click at [253, 74] on h2 "Edit order form (#1498896 - GA3302295) (confirmed)" at bounding box center [698, 68] width 1377 height 17
copy h2 "GA3302295"
click at [78, 35] on link "Orders" at bounding box center [76, 36] width 37 height 22
select select "100"
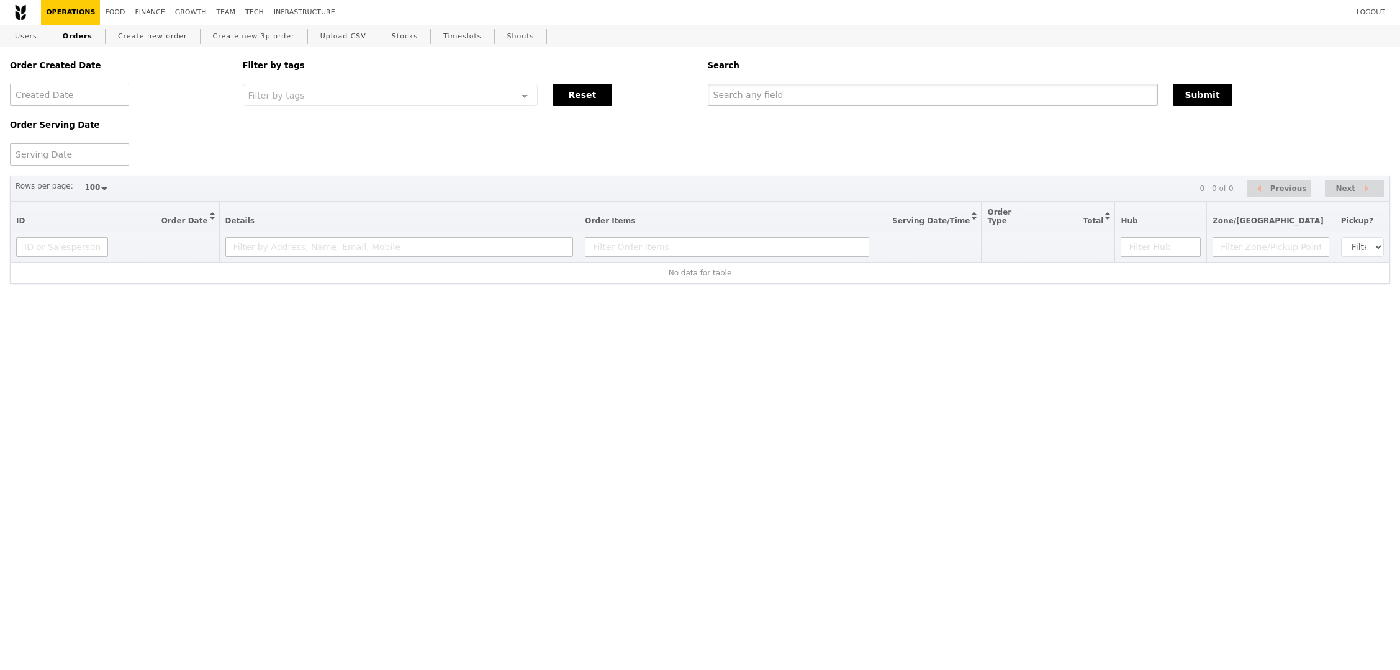
click at [1001, 101] on input "text" at bounding box center [933, 95] width 450 height 22
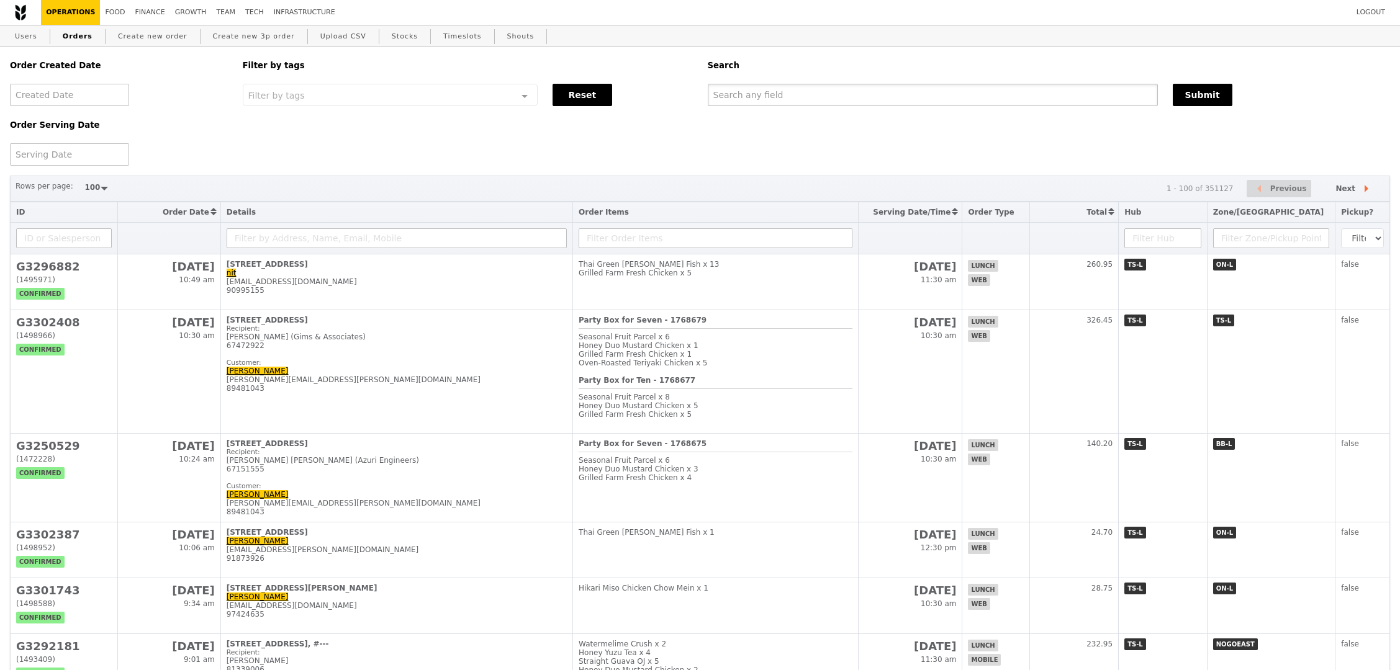
paste input "GA3302295"
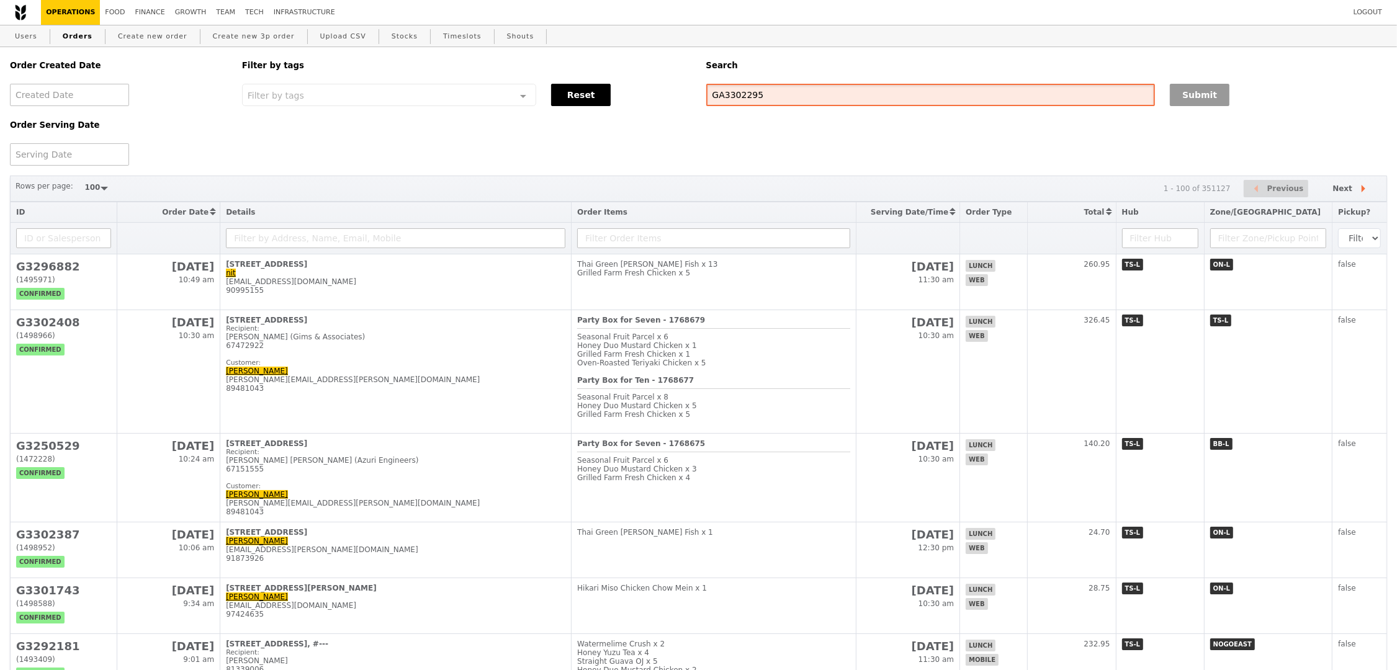
type input "GA3302295"
click at [1181, 92] on button "Submit" at bounding box center [1200, 95] width 60 height 22
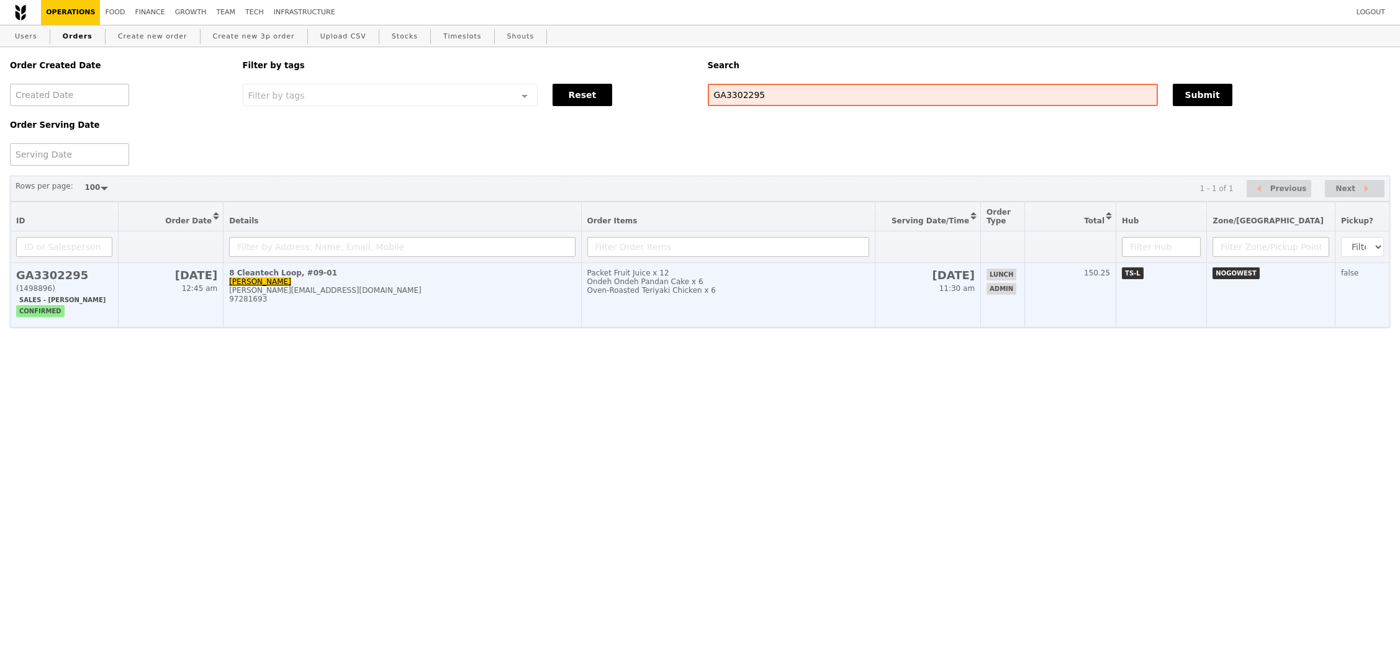
click at [1157, 306] on td "TS-L" at bounding box center [1161, 295] width 91 height 65
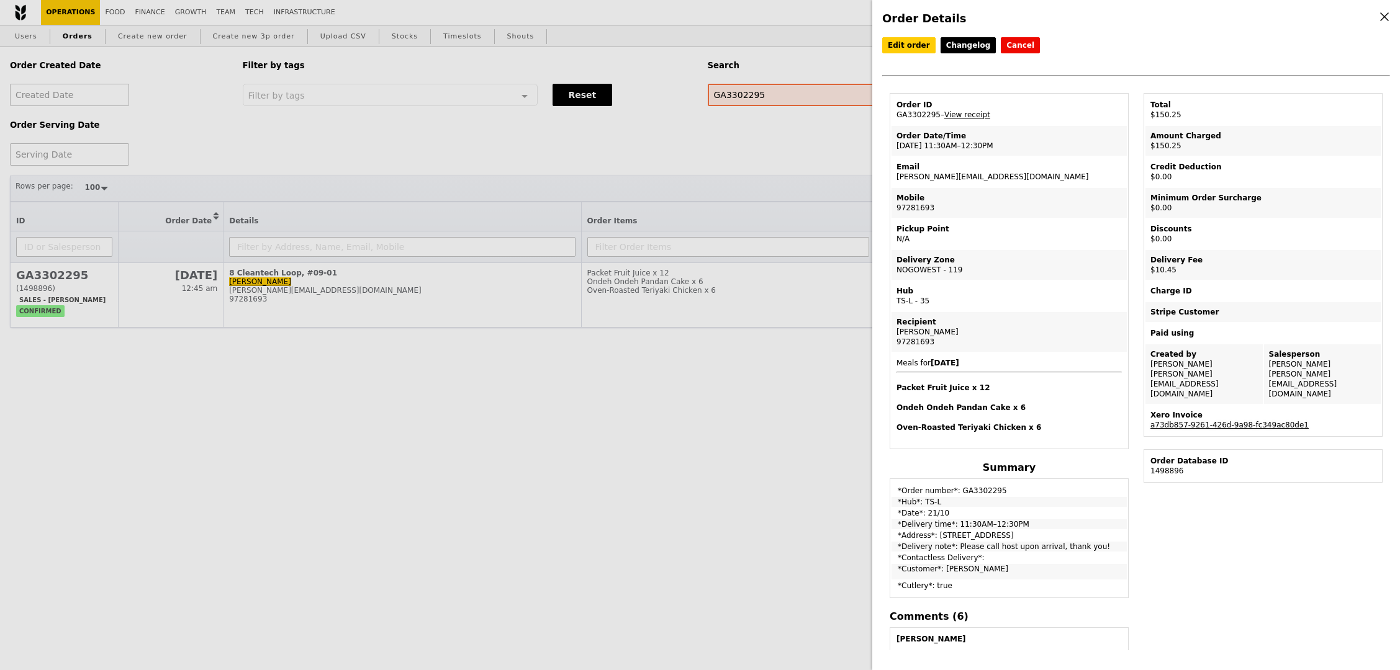
click at [1199, 421] on link "a73db857-9261-426d-9a98-fc349ac80de1" at bounding box center [1229, 425] width 158 height 9
click at [981, 117] on link "View receipt" at bounding box center [967, 114] width 46 height 9
